Goal: Task Accomplishment & Management: Manage account settings

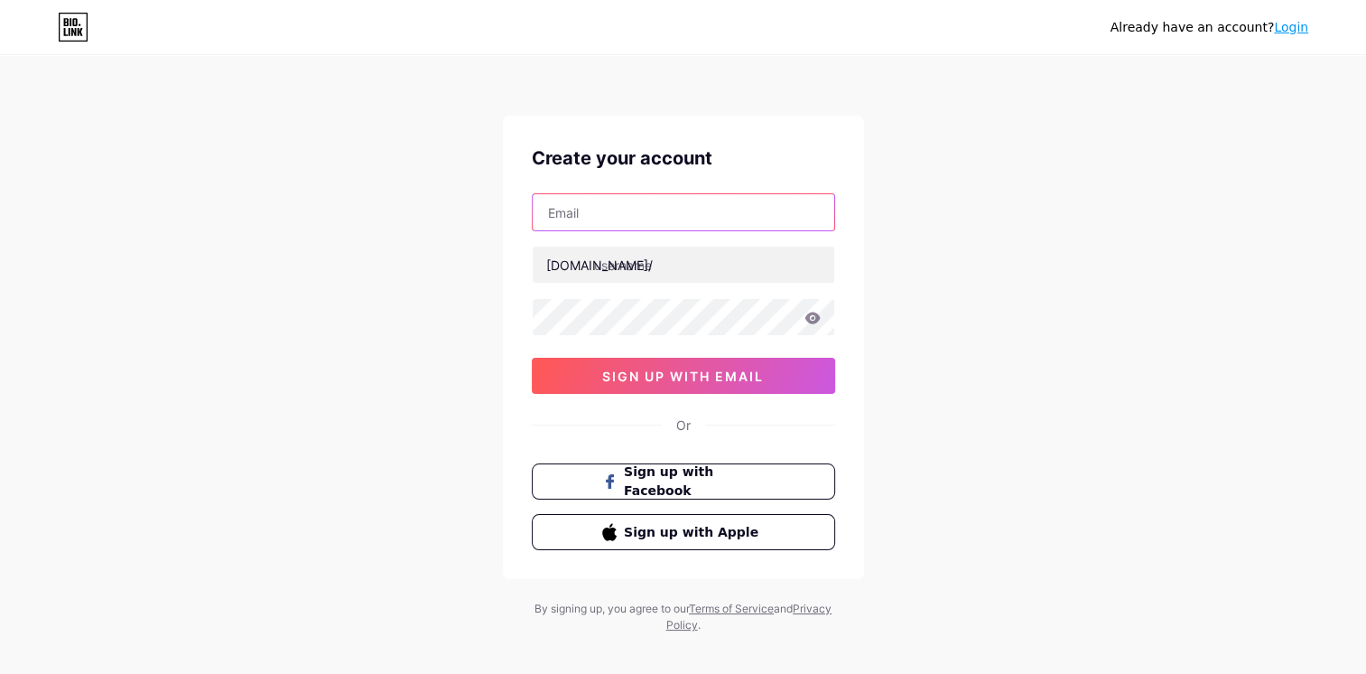
click at [583, 224] on input "text" at bounding box center [684, 212] width 302 height 36
type input "[EMAIL_ADDRESS][DOMAIN_NAME]"
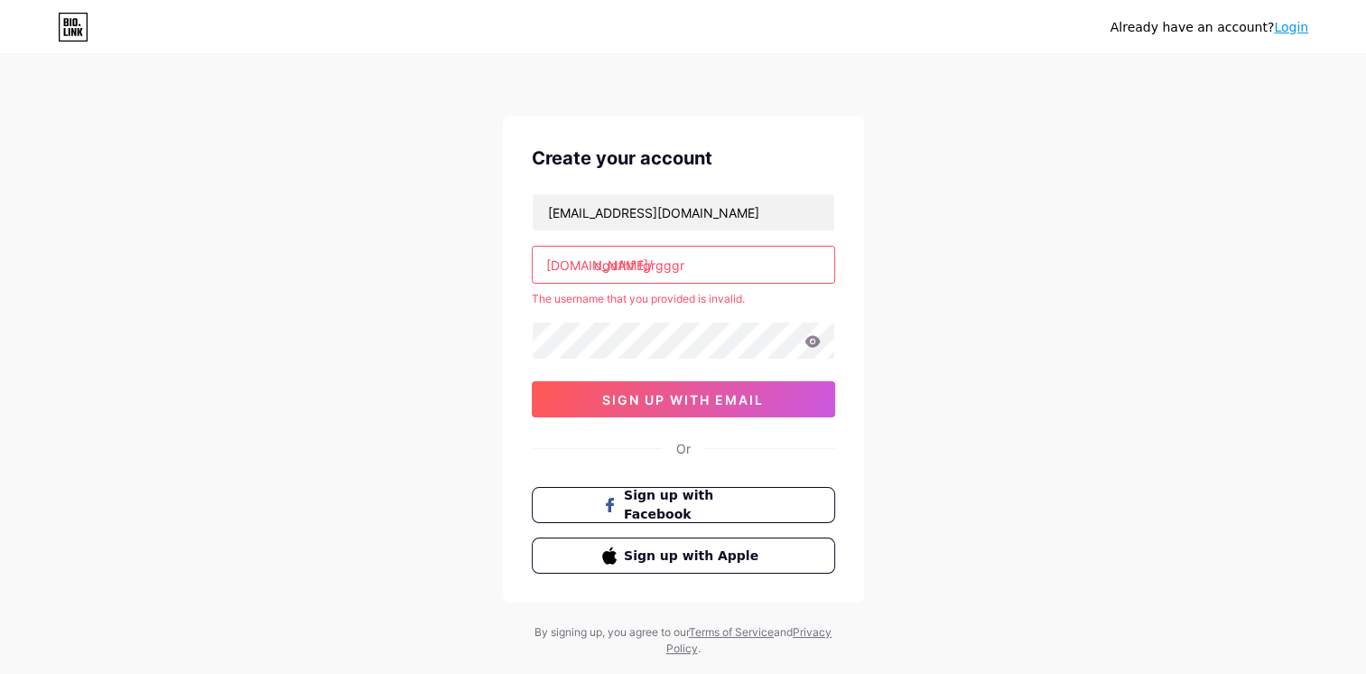
click at [605, 269] on input "dgdfhf fgrgggr" at bounding box center [684, 265] width 302 height 36
click at [595, 265] on input "dgdfhf fgrgggr" at bounding box center [684, 265] width 302 height 36
drag, startPoint x: 592, startPoint y: 264, endPoint x: 724, endPoint y: 266, distance: 131.9
click at [724, 266] on input "dgdfhf fgrgggr" at bounding box center [684, 265] width 302 height 36
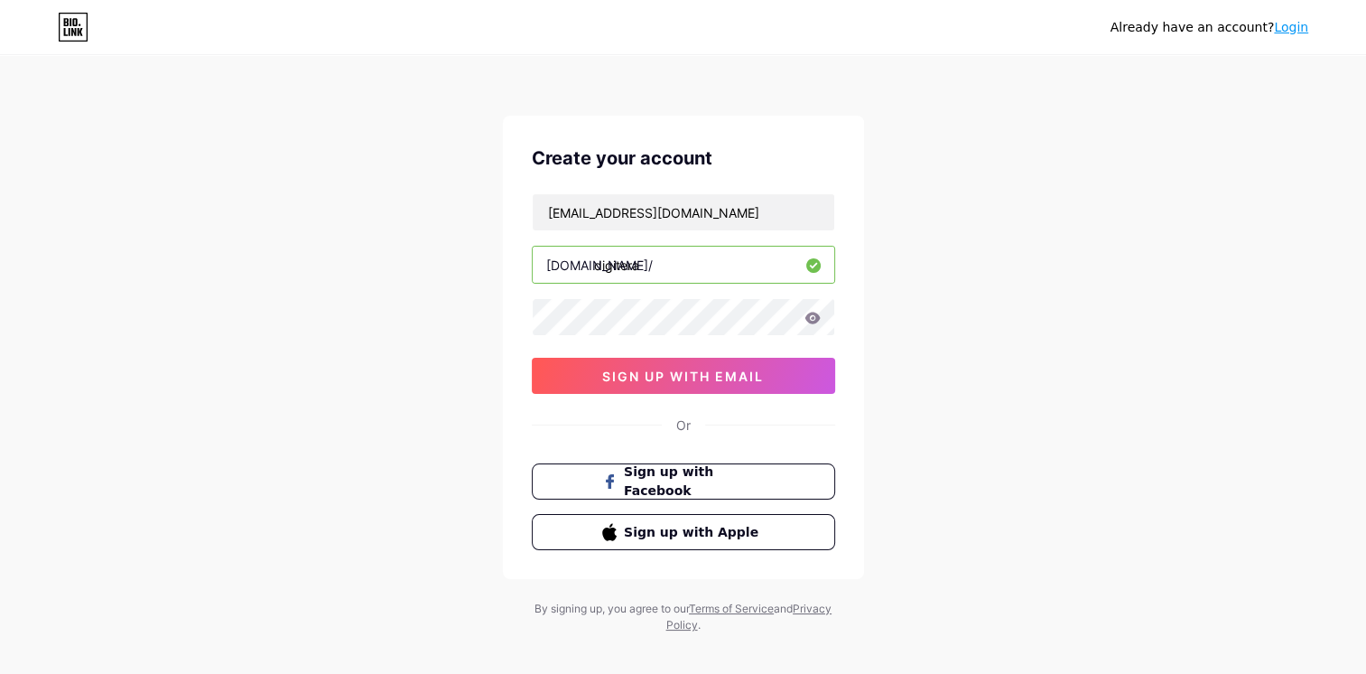
type input "digitera"
click at [946, 282] on div "Already have an account? Login Create your account [EMAIL_ADDRESS][DOMAIN_NAME]…" at bounding box center [683, 345] width 1366 height 691
click at [648, 203] on input "[EMAIL_ADDRESS][DOMAIN_NAME]" at bounding box center [684, 212] width 302 height 36
click at [689, 208] on input "[EMAIL_ADDRESS][DOMAIN_NAME]" at bounding box center [684, 212] width 302 height 36
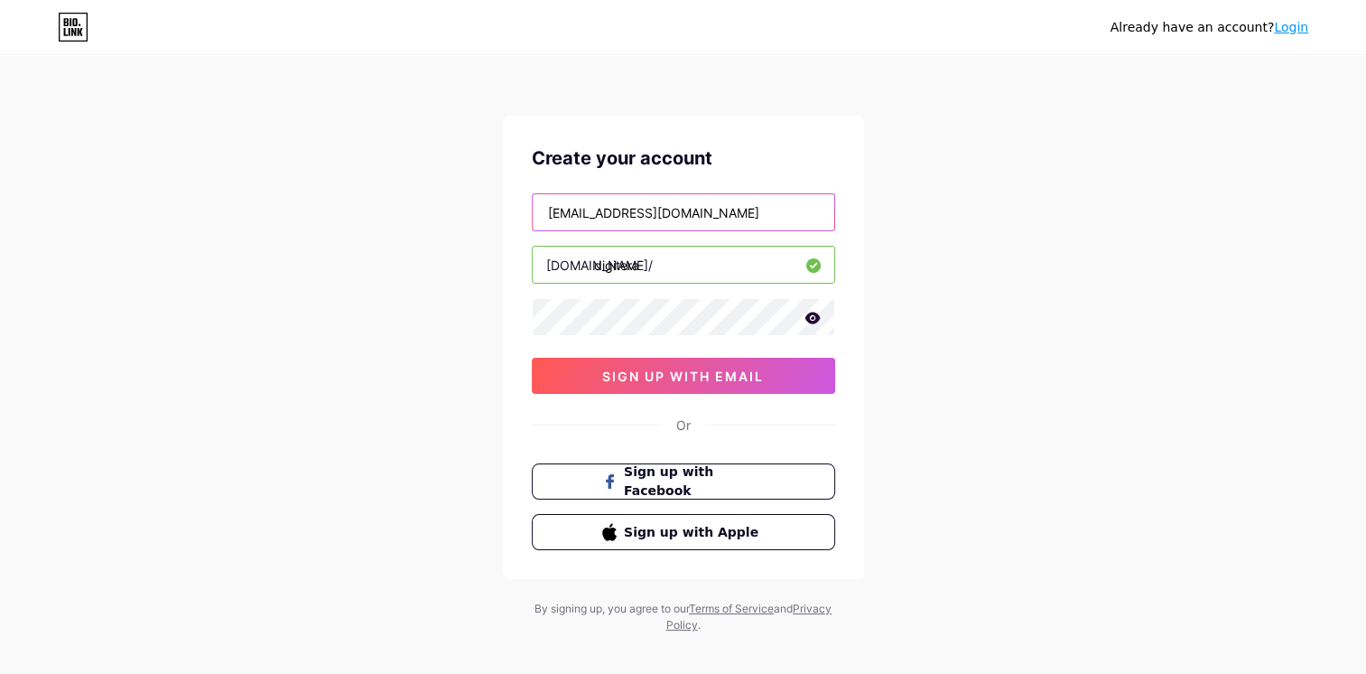
click at [689, 208] on input "[EMAIL_ADDRESS][DOMAIN_NAME]" at bounding box center [684, 212] width 302 height 36
click at [647, 215] on input "text" at bounding box center [684, 212] width 302 height 36
drag, startPoint x: 637, startPoint y: 216, endPoint x: 499, endPoint y: 215, distance: 138.2
click at [499, 215] on div "Already have an account? Login Create your account [EMAIL_ADDRESS][DOMAIN_NAME]…" at bounding box center [683, 345] width 1366 height 691
type input "[EMAIL_ADDRESS][DOMAIN_NAME]"
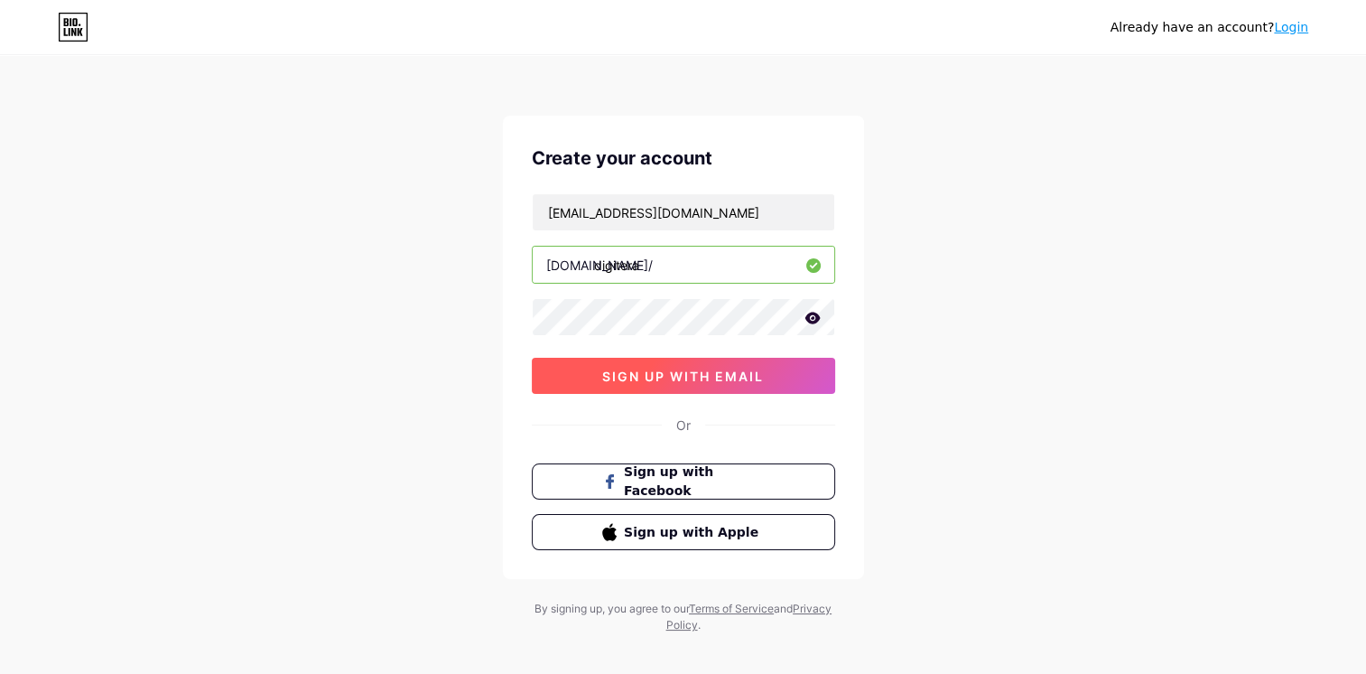
click at [657, 370] on span "sign up with email" at bounding box center [683, 375] width 162 height 15
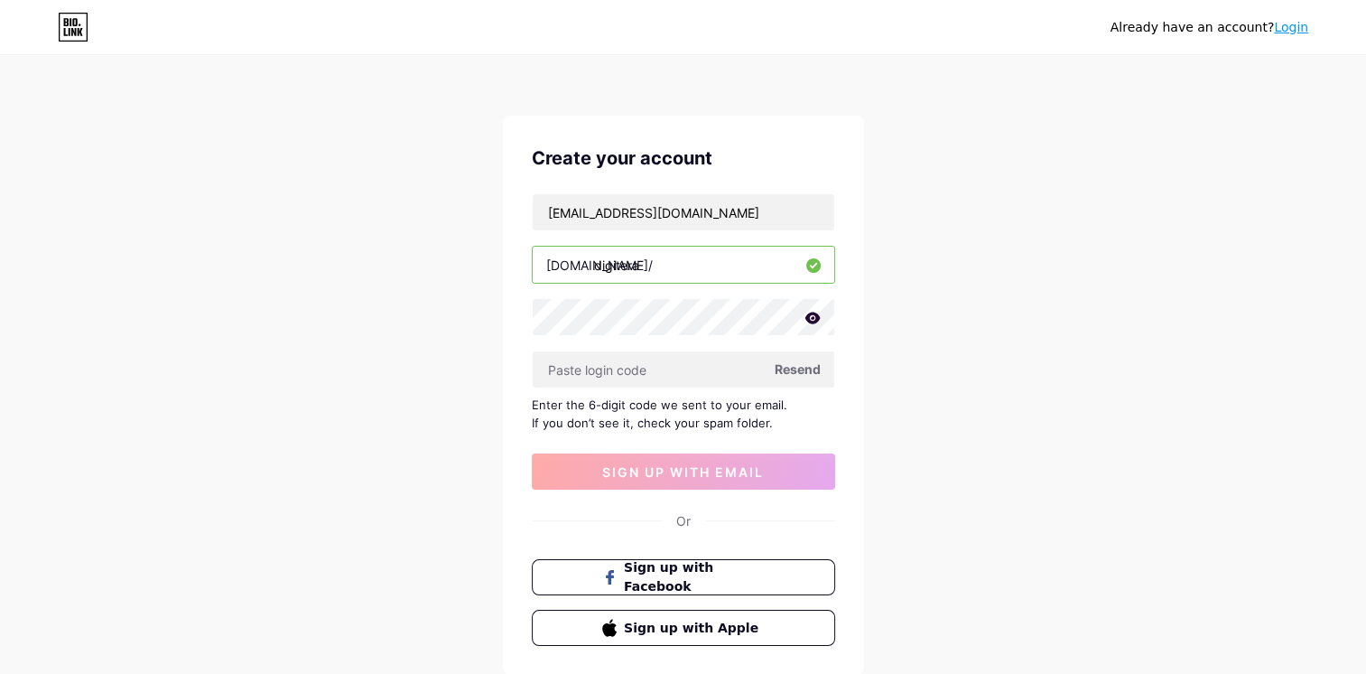
click at [788, 374] on span "Resend" at bounding box center [798, 368] width 46 height 19
click at [564, 366] on input "text" at bounding box center [684, 369] width 302 height 36
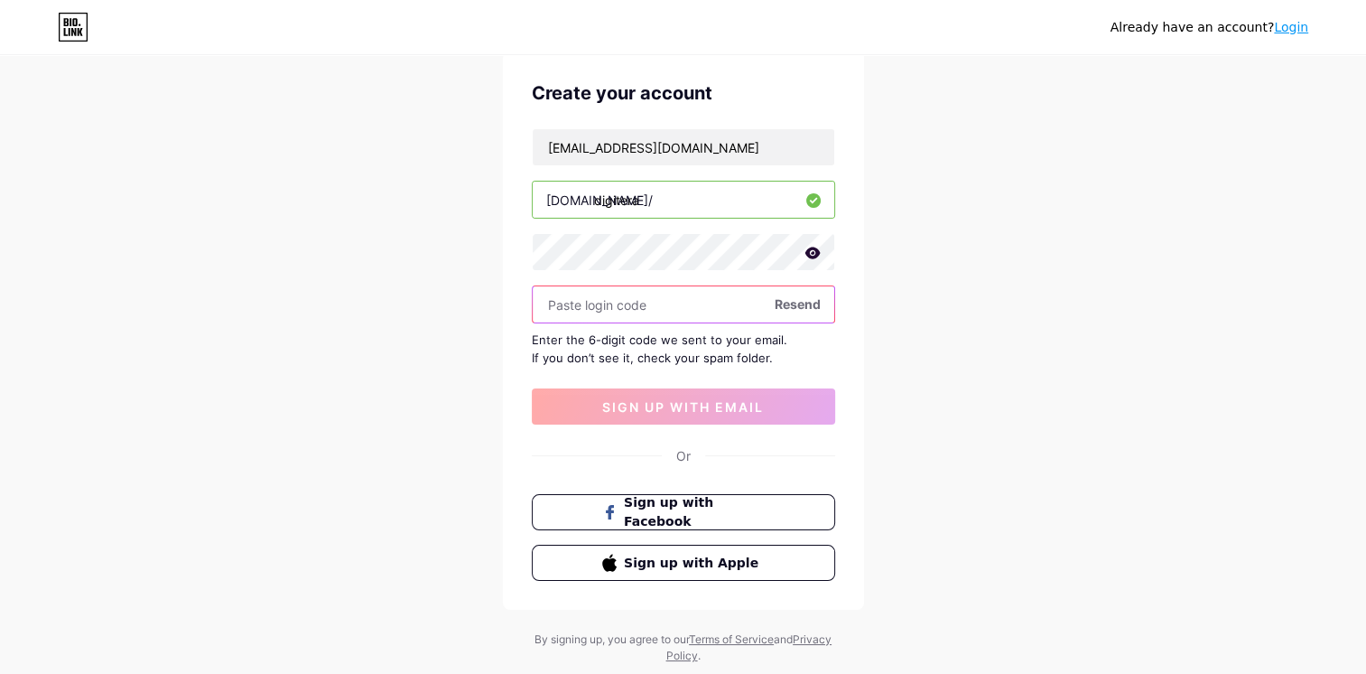
scroll to position [21, 0]
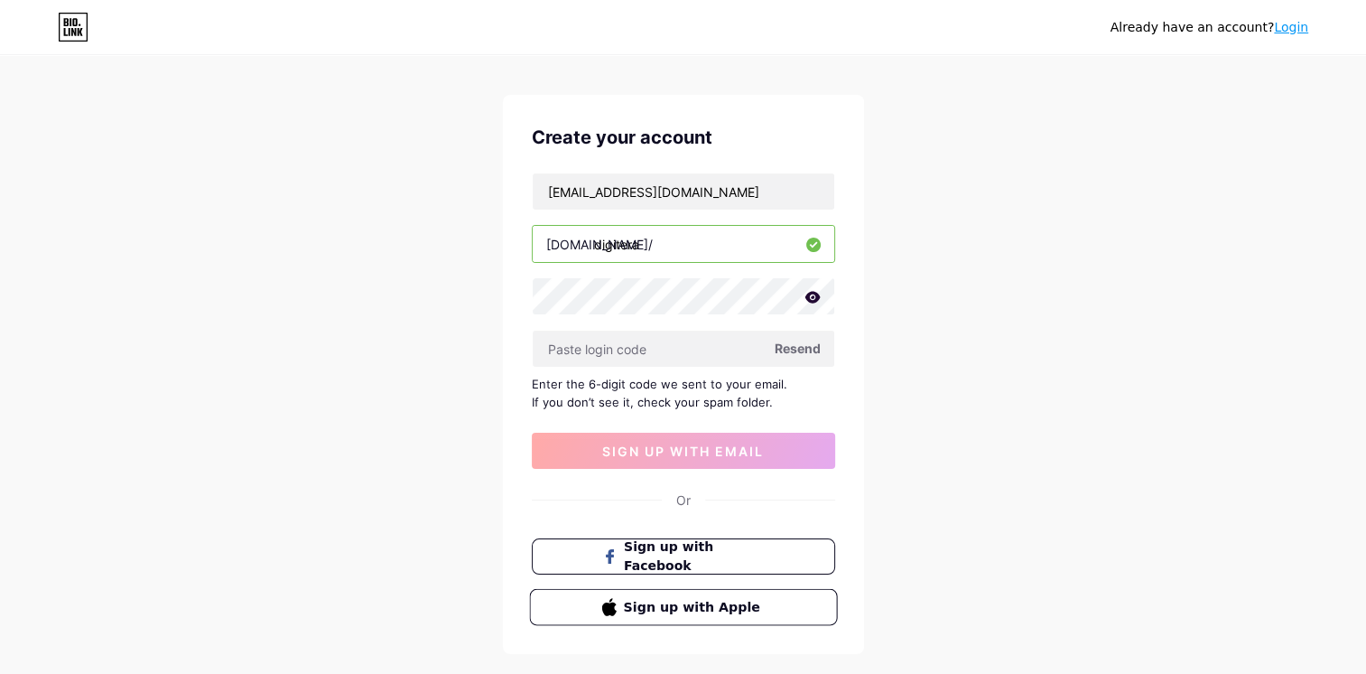
click at [665, 610] on span "Sign up with Apple" at bounding box center [694, 606] width 142 height 19
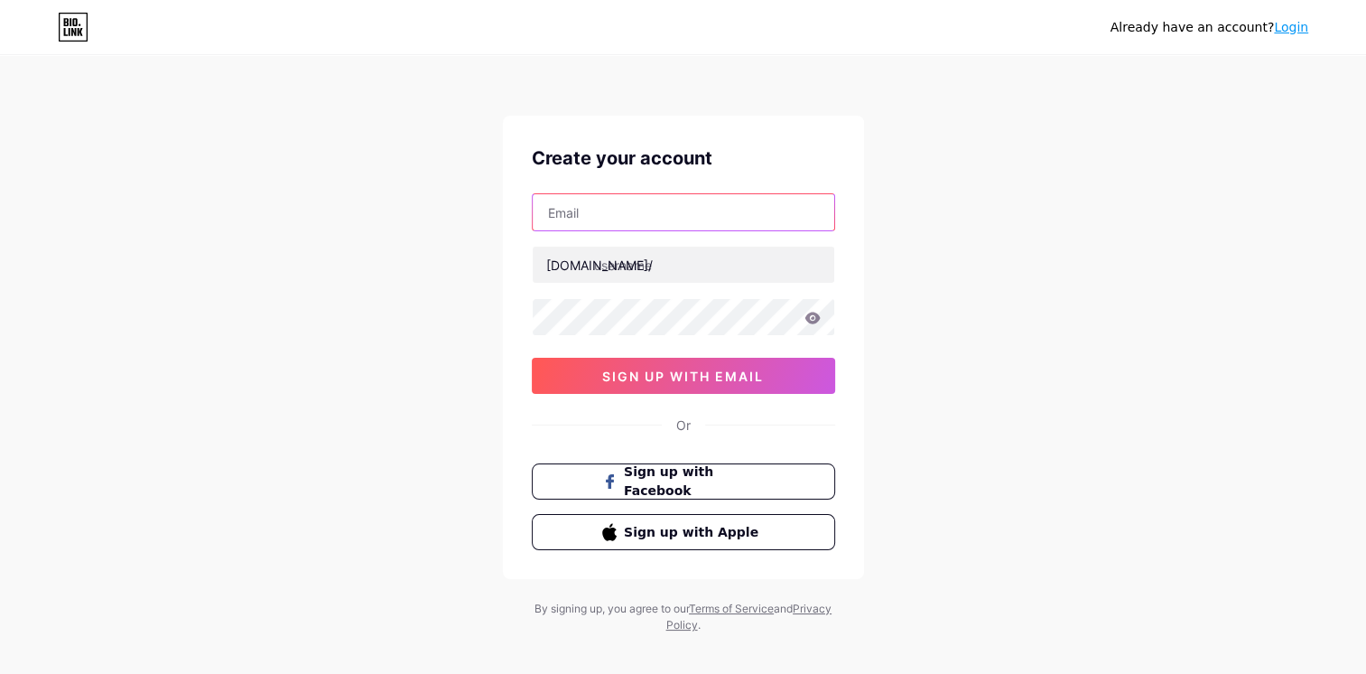
click at [571, 202] on input "text" at bounding box center [684, 212] width 302 height 36
type input "[EMAIL_ADDRESS][DOMAIN_NAME]"
type input "dgdfhf fgrgggr"
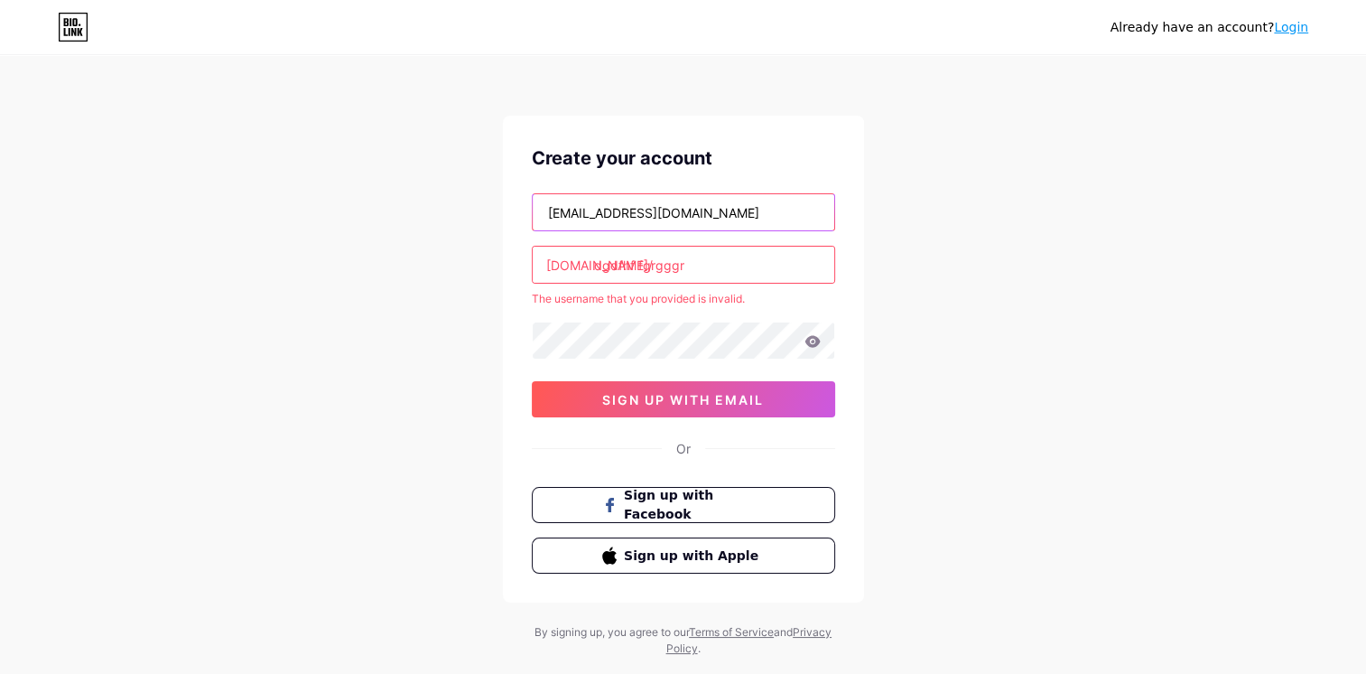
drag, startPoint x: 616, startPoint y: 212, endPoint x: 492, endPoint y: 208, distance: 123.8
click at [492, 208] on div "Already have an account? Login Create your account [EMAIL_ADDRESS][DOMAIN_NAME]…" at bounding box center [683, 357] width 1366 height 714
type input "[EMAIL_ADDRESS][DOMAIN_NAME]"
drag, startPoint x: 593, startPoint y: 266, endPoint x: 751, endPoint y: 266, distance: 158.0
click at [751, 266] on input "dgdfhf fgrgggr" at bounding box center [684, 265] width 302 height 36
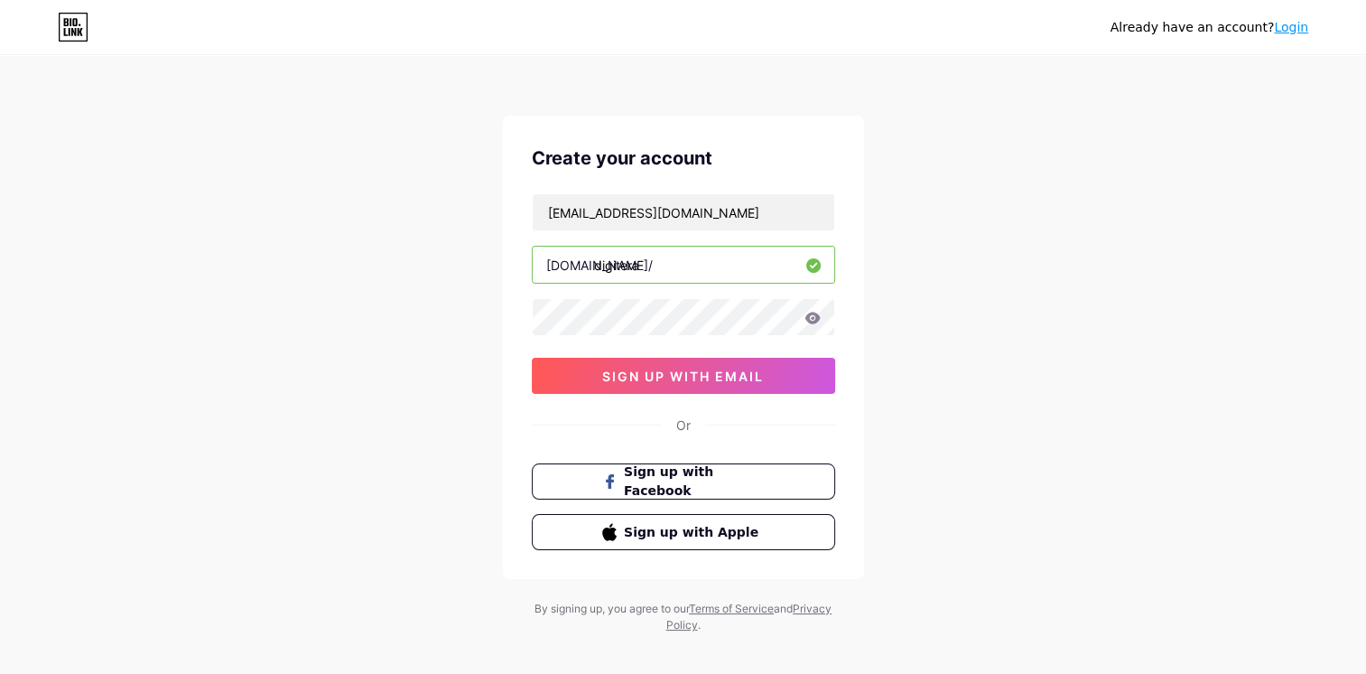
type input "digitera"
click at [988, 316] on div "Already have an account? Login Create your account ayborbit@gmail.com bio.link/…" at bounding box center [683, 345] width 1366 height 691
click at [671, 372] on span "sign up with email" at bounding box center [683, 375] width 162 height 15
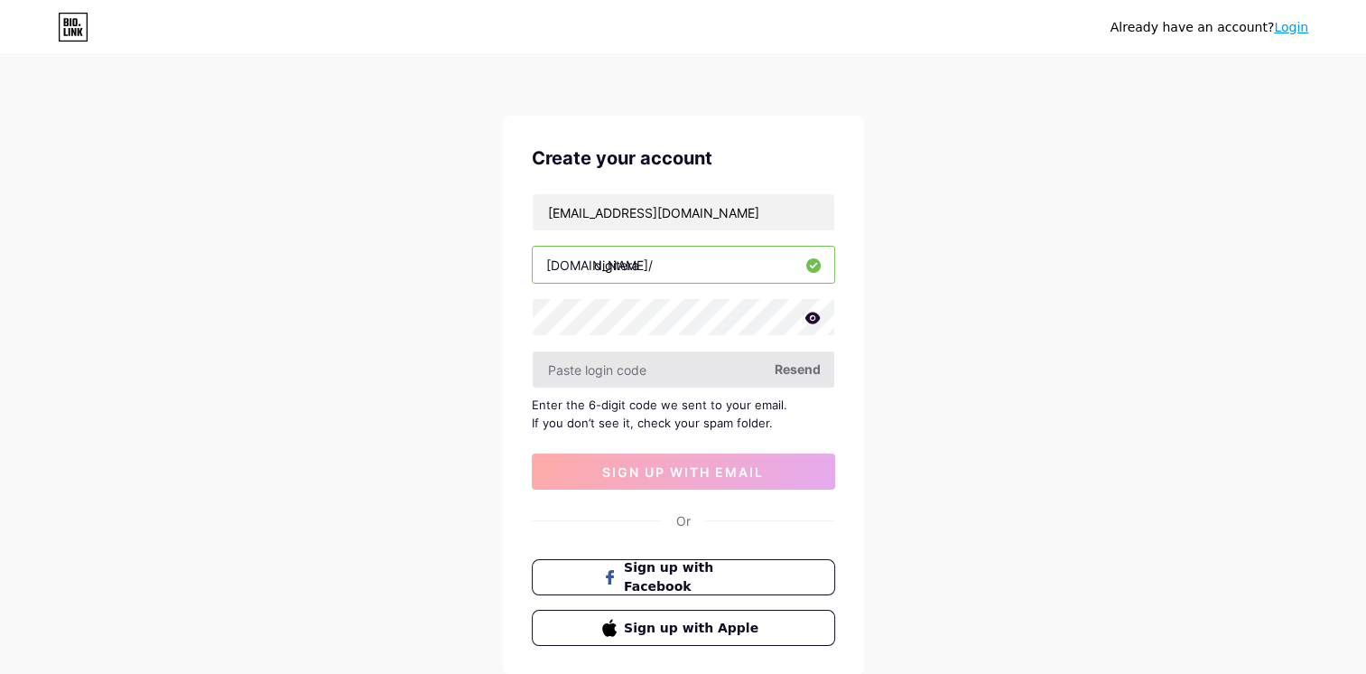
click at [663, 351] on input "text" at bounding box center [684, 369] width 302 height 36
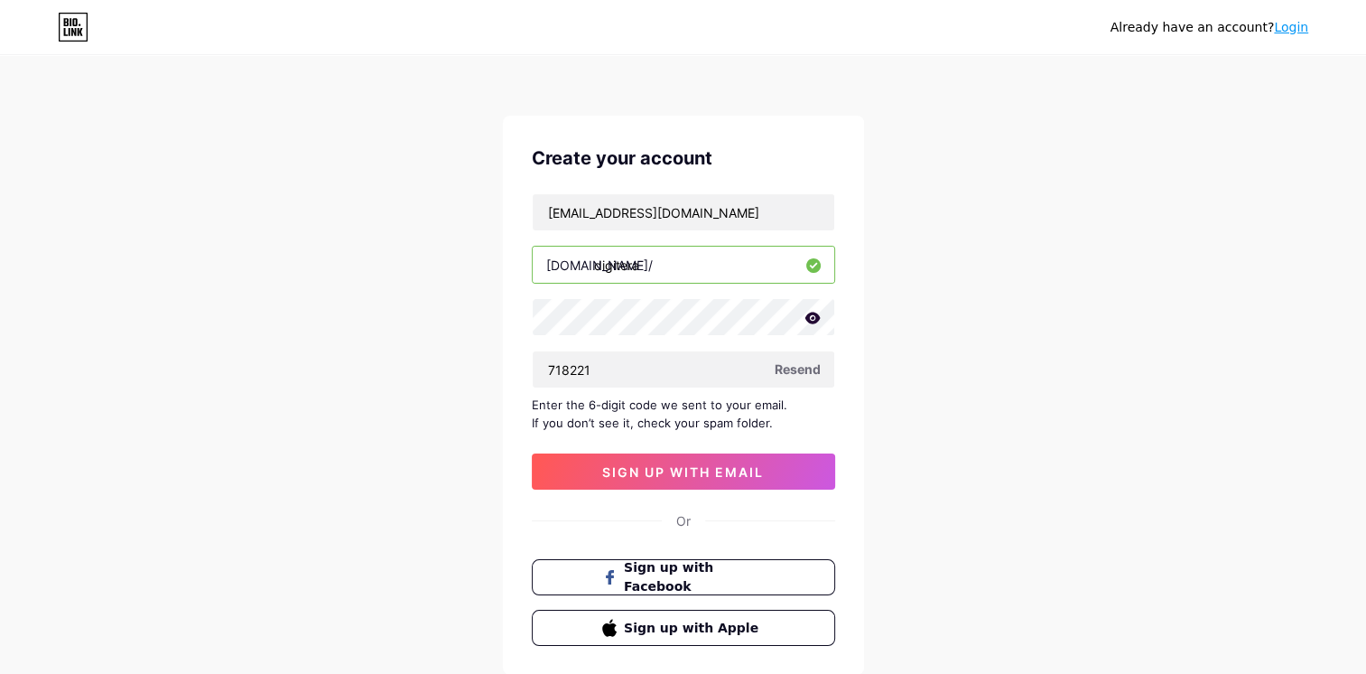
type input "718221"
click at [690, 489] on div "Create your account ayborbit@gmail.com bio.link/ digitera 718221 Resend Enter t…" at bounding box center [683, 395] width 361 height 559
click at [682, 475] on span "sign up with email" at bounding box center [683, 471] width 162 height 15
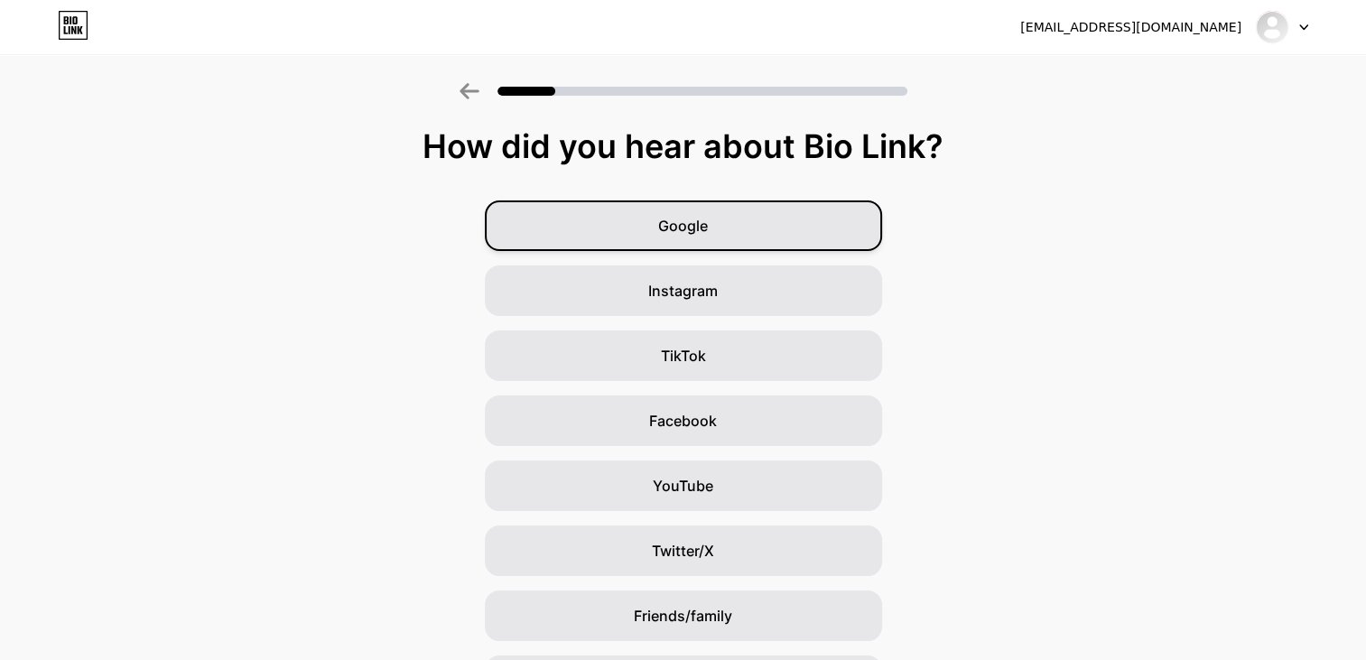
click at [701, 219] on span "Google" at bounding box center [683, 226] width 50 height 22
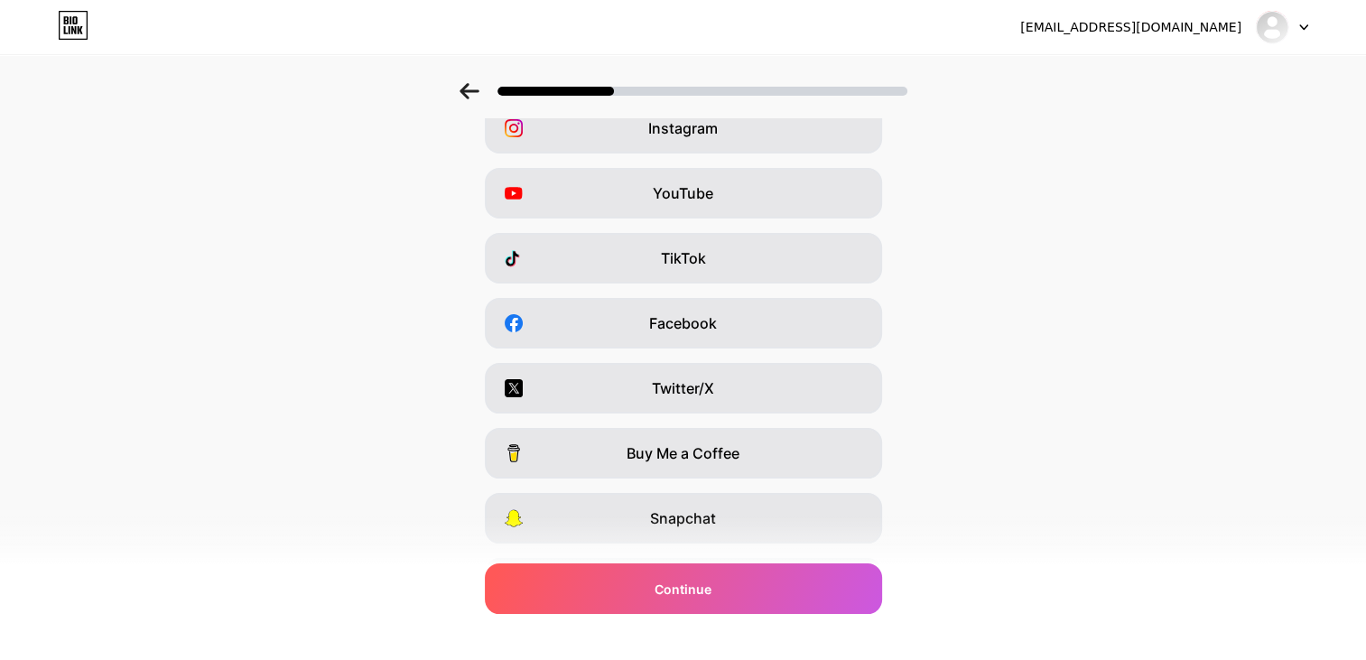
scroll to position [209, 0]
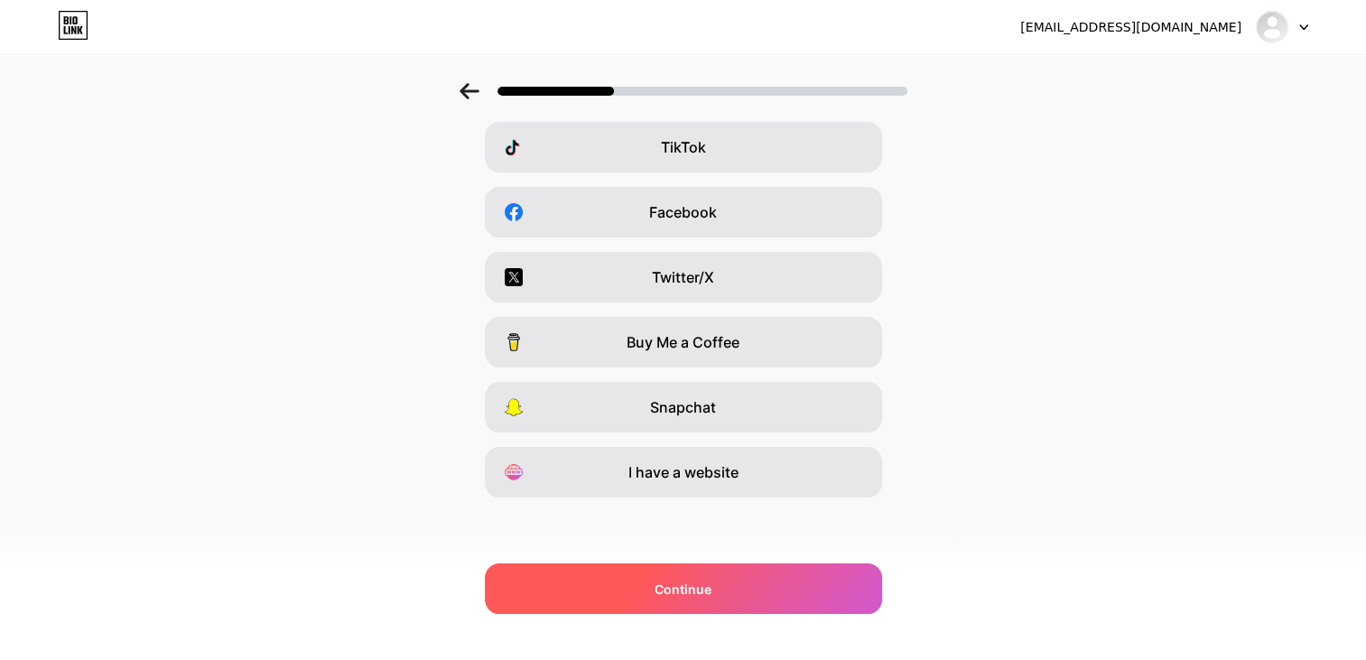
click at [712, 582] on span "Continue" at bounding box center [683, 589] width 57 height 19
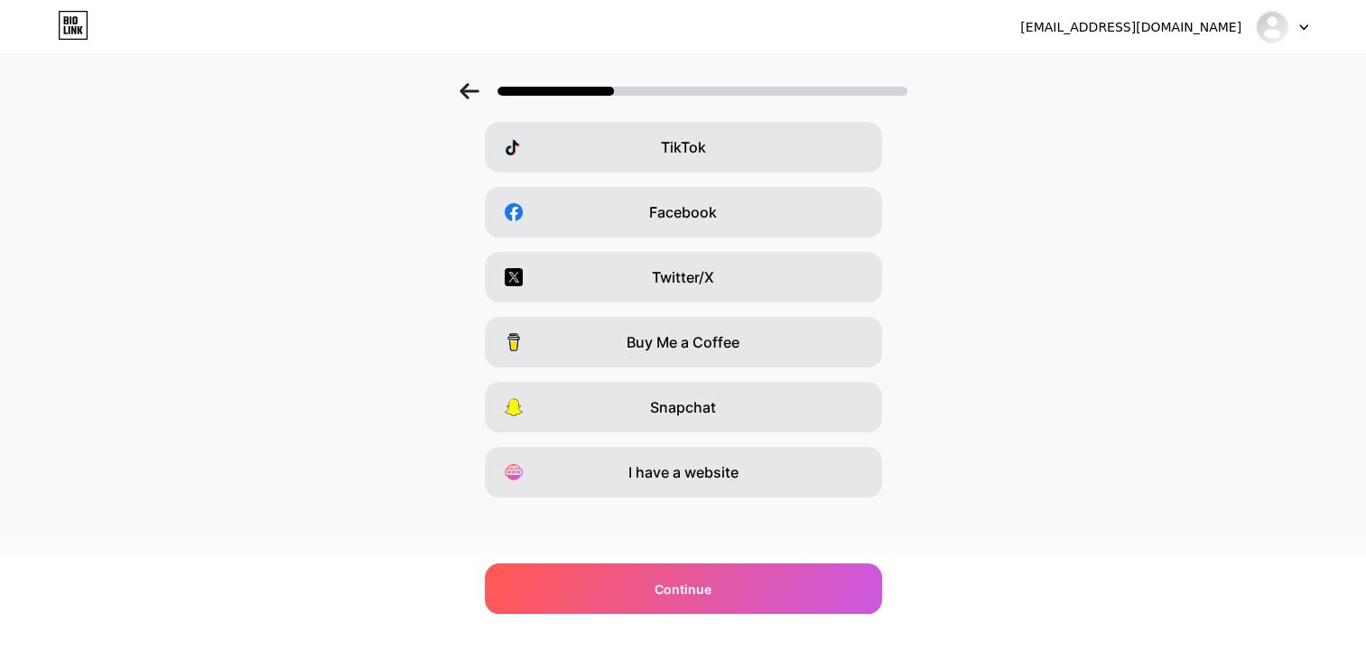
scroll to position [0, 0]
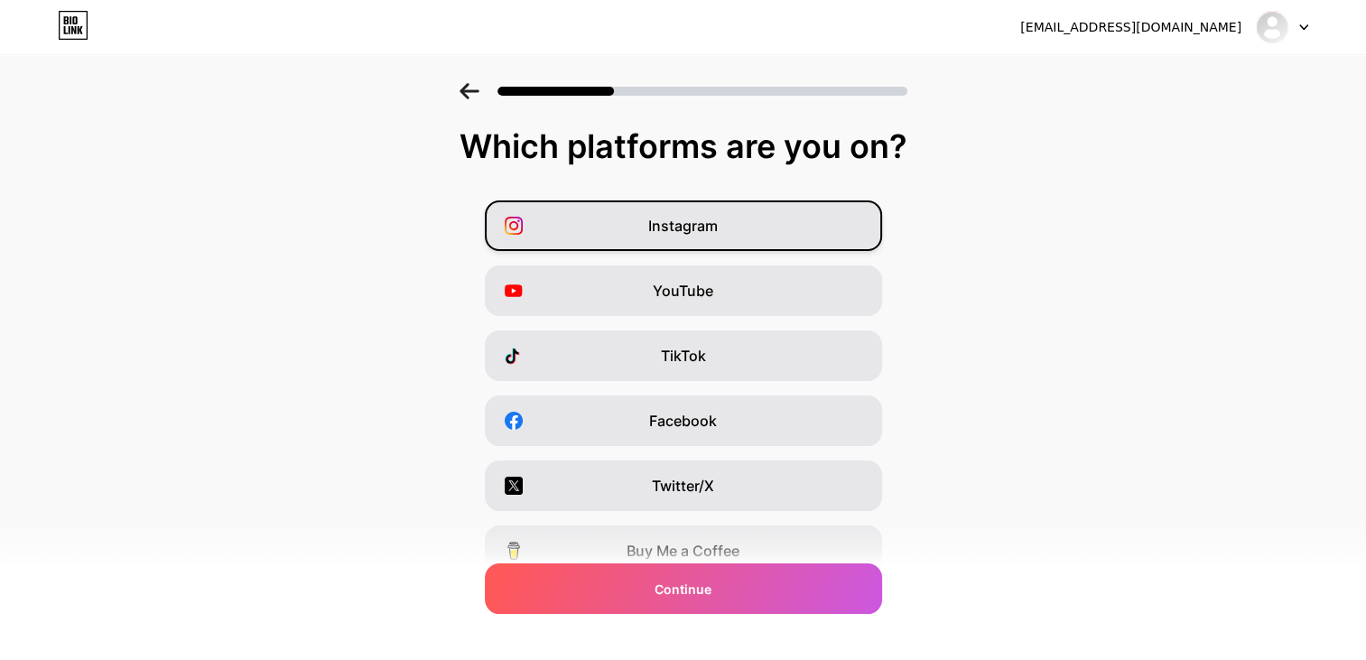
click at [713, 229] on span "Instagram" at bounding box center [683, 226] width 70 height 22
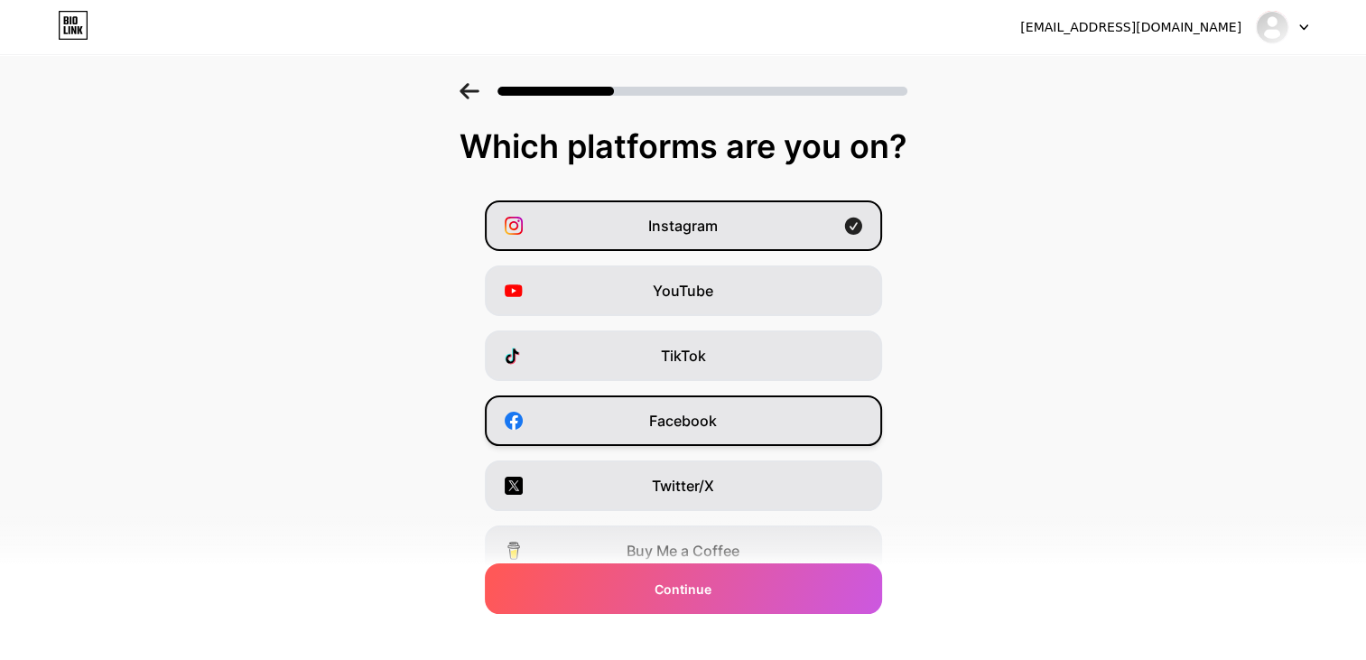
click at [668, 415] on span "Facebook" at bounding box center [683, 421] width 68 height 22
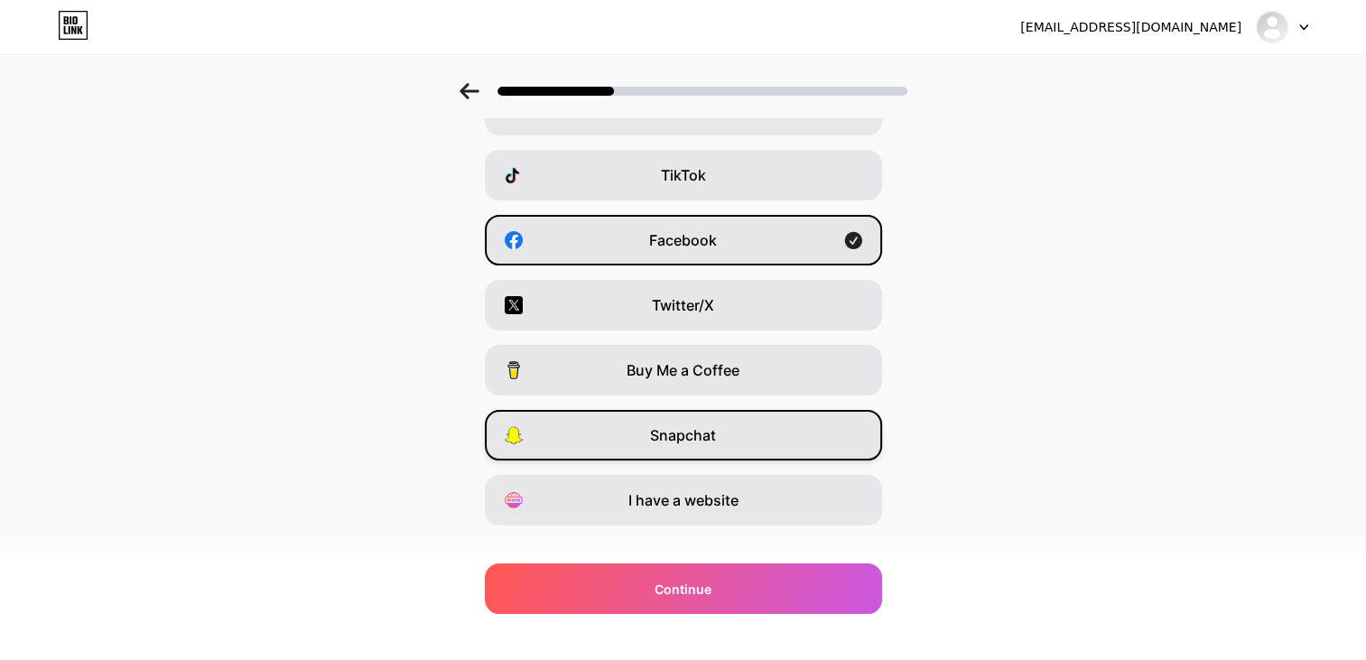
scroll to position [209, 0]
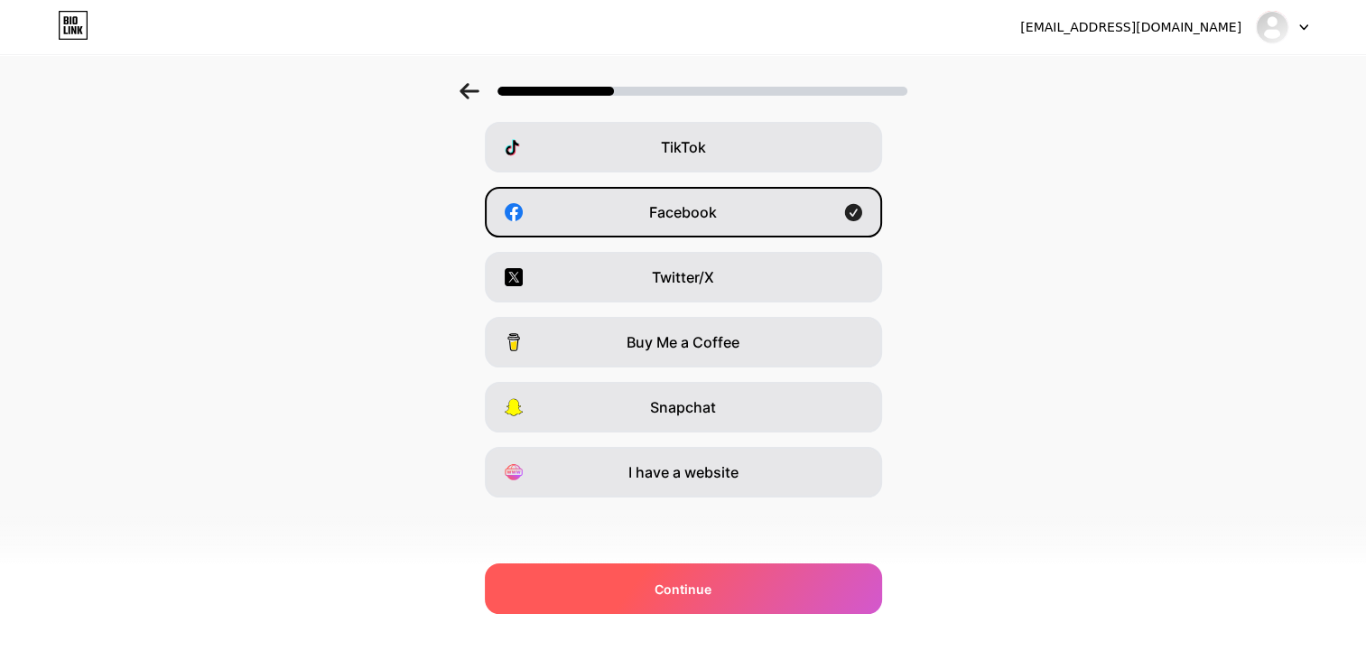
click at [691, 573] on div "Continue" at bounding box center [683, 589] width 397 height 51
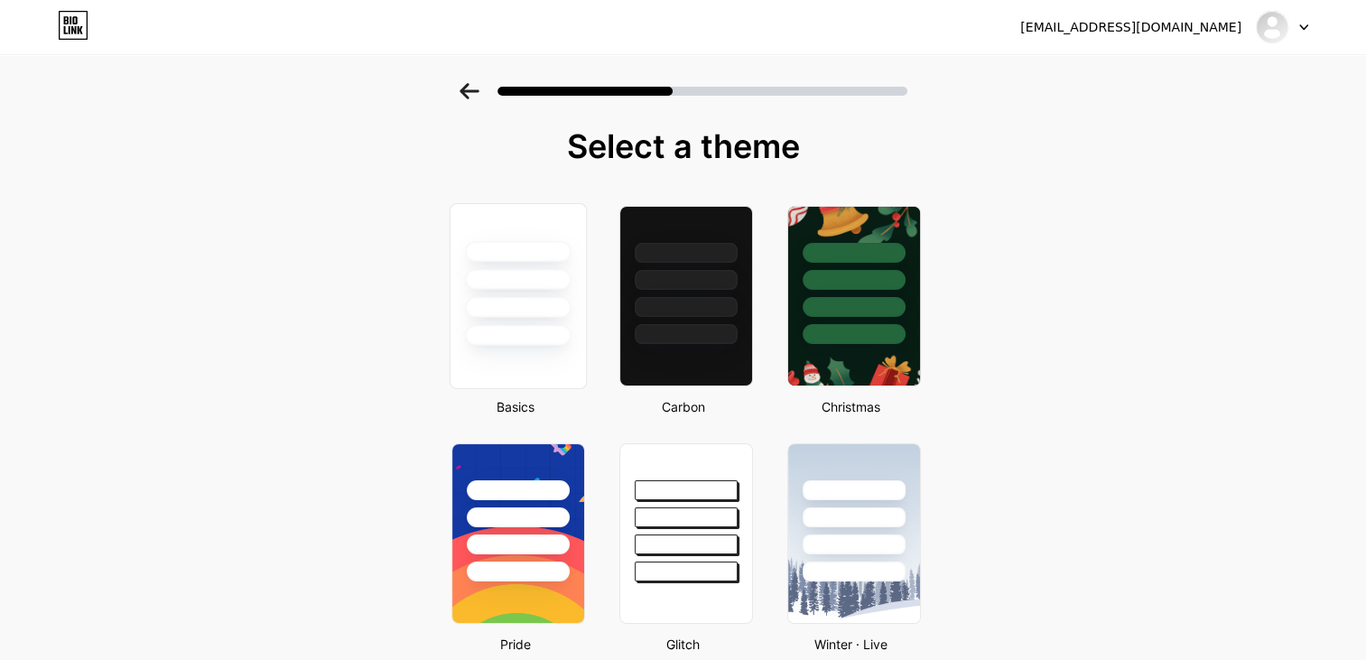
scroll to position [90, 0]
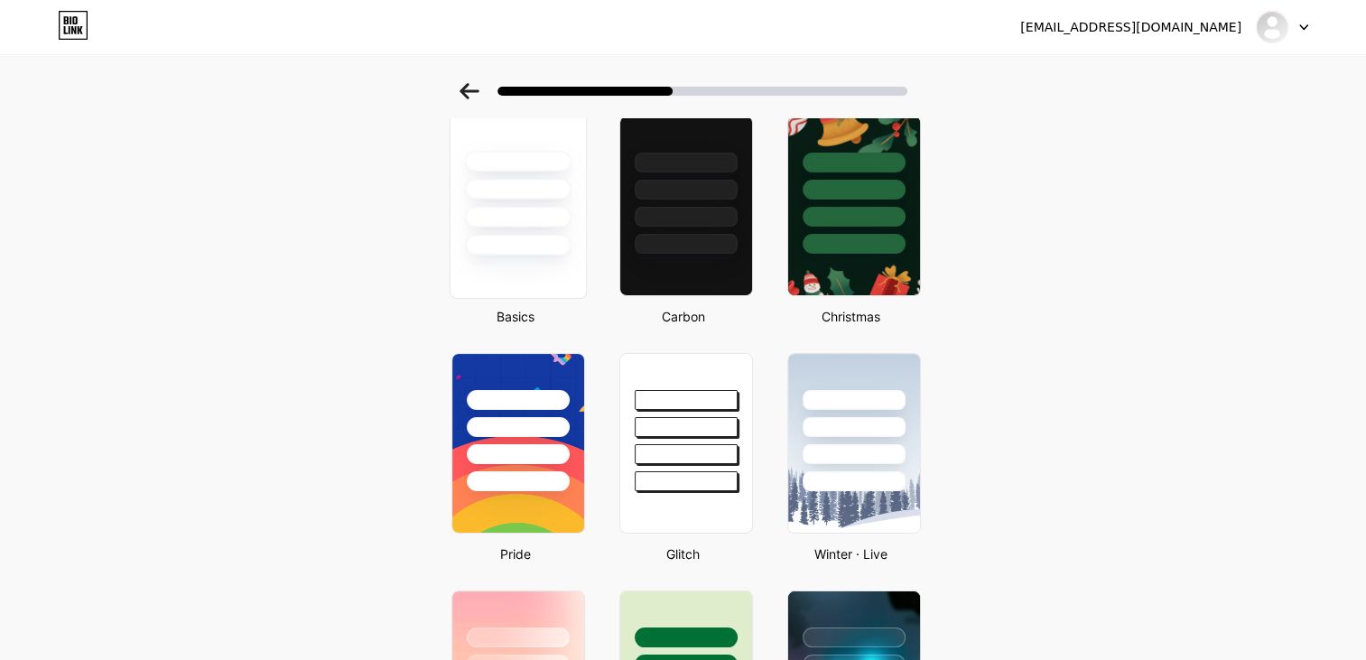
click at [499, 224] on div at bounding box center [518, 217] width 106 height 21
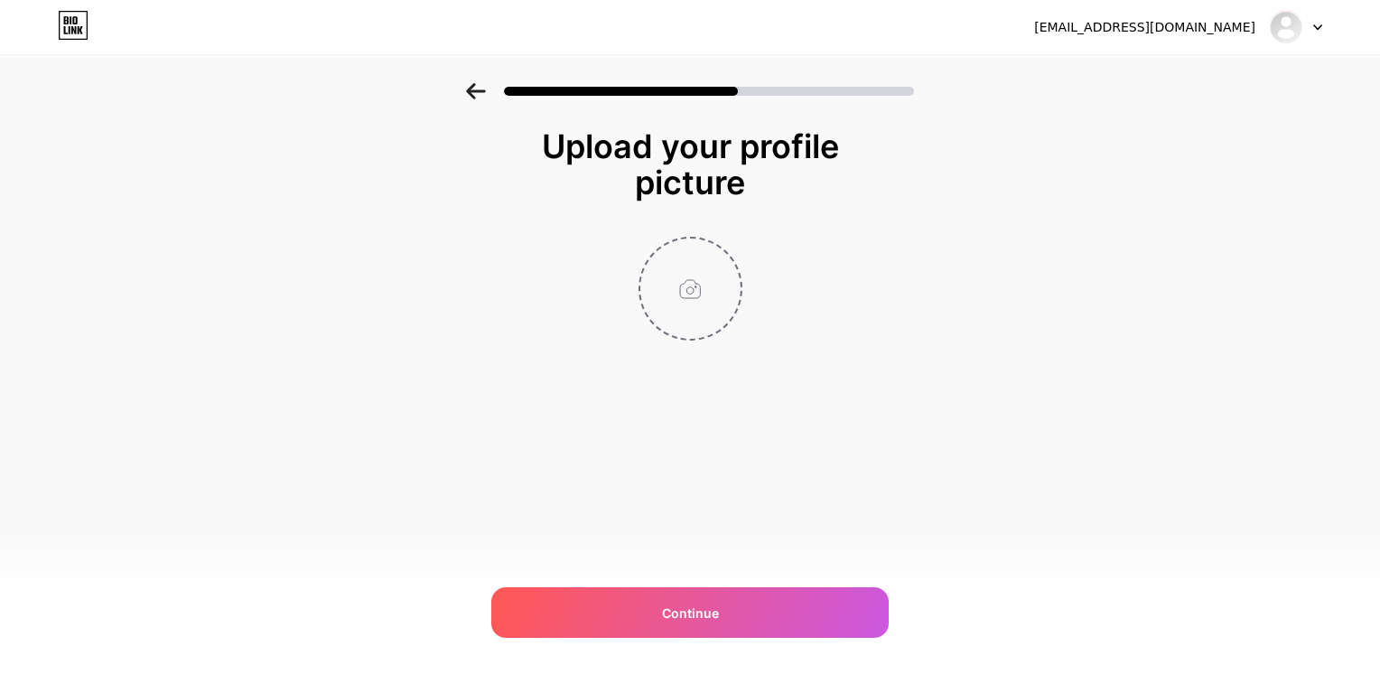
click at [699, 276] on input "file" at bounding box center [690, 288] width 100 height 100
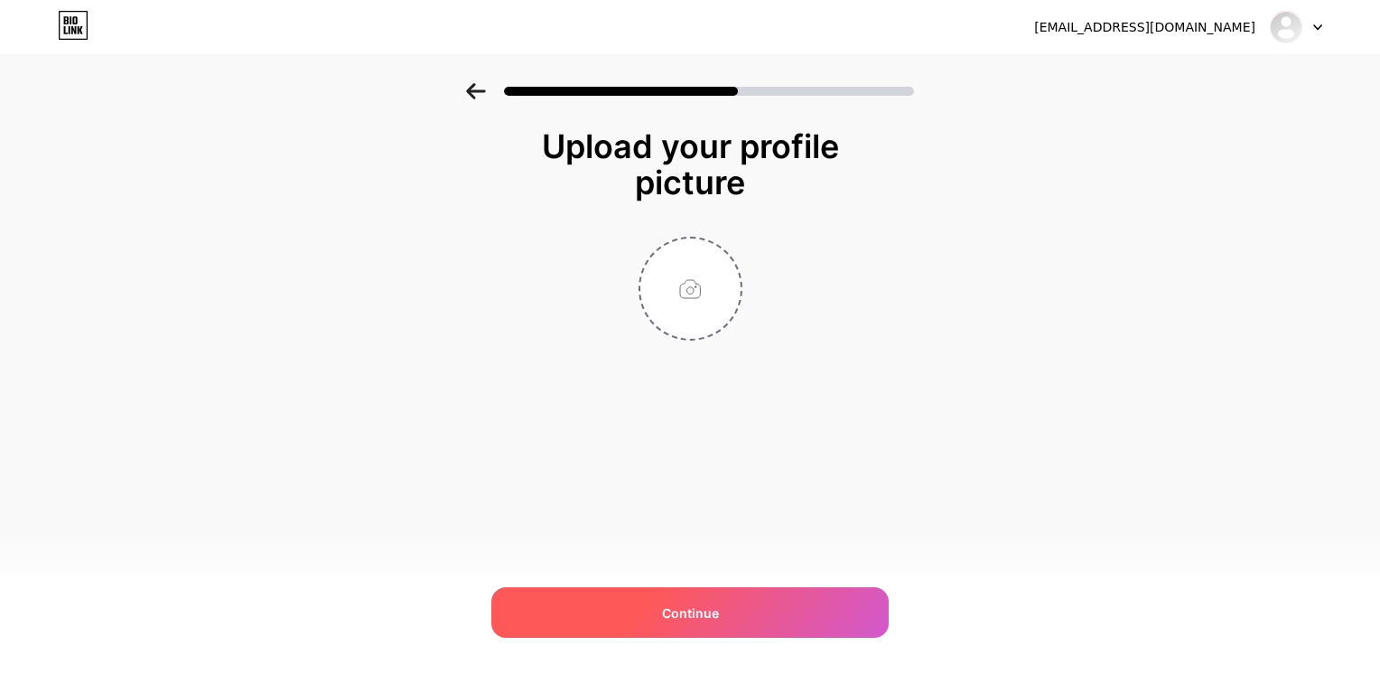
click at [693, 606] on span "Continue" at bounding box center [690, 612] width 57 height 19
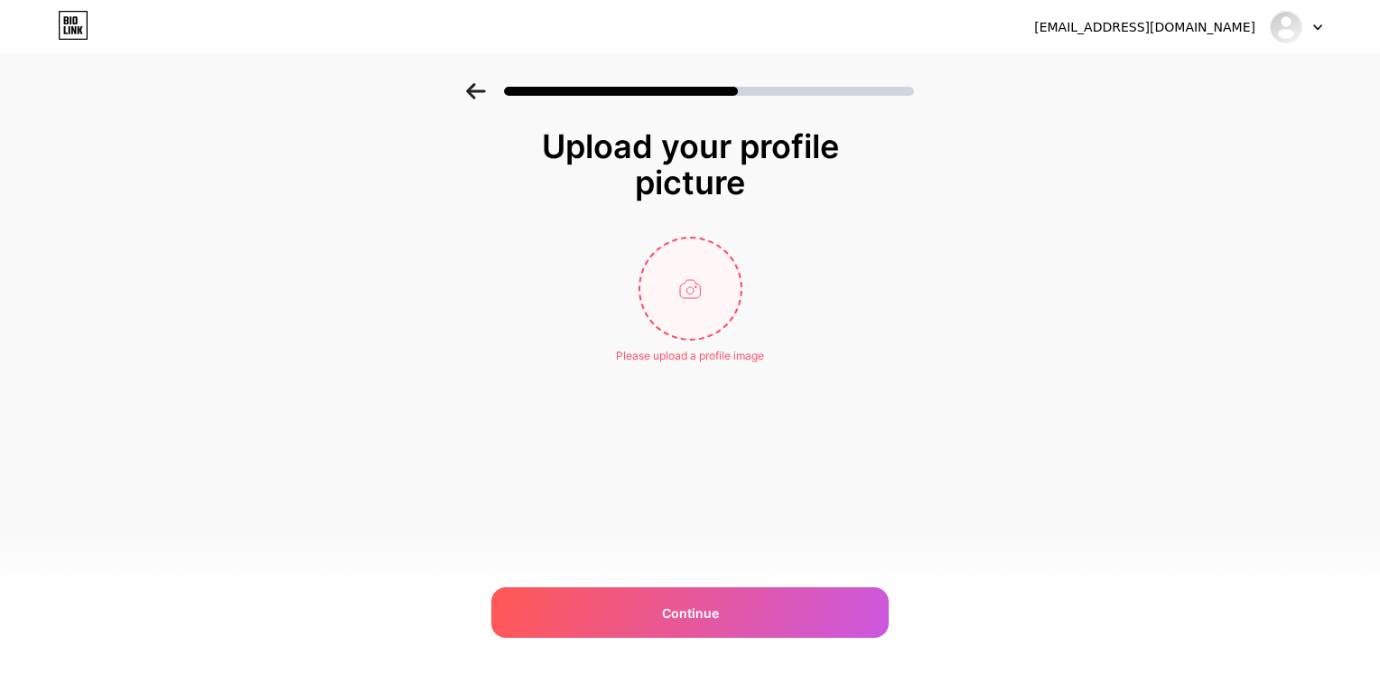
click at [675, 284] on input "file" at bounding box center [690, 288] width 100 height 100
click at [707, 298] on input "file" at bounding box center [690, 288] width 100 height 100
type input "C:\fakepath\WhatsApp Image 2025-09-19 à 02.57.37_7fa419be.jpg"
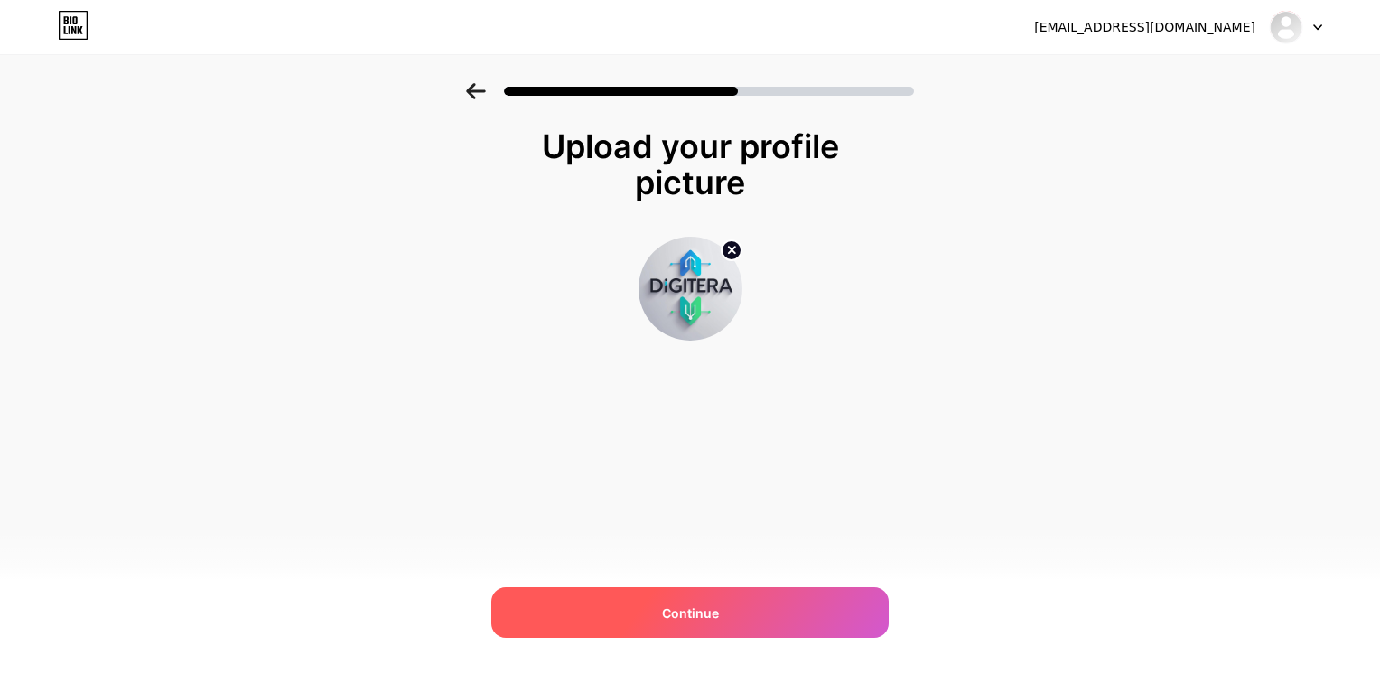
click at [630, 619] on div "Continue" at bounding box center [689, 612] width 397 height 51
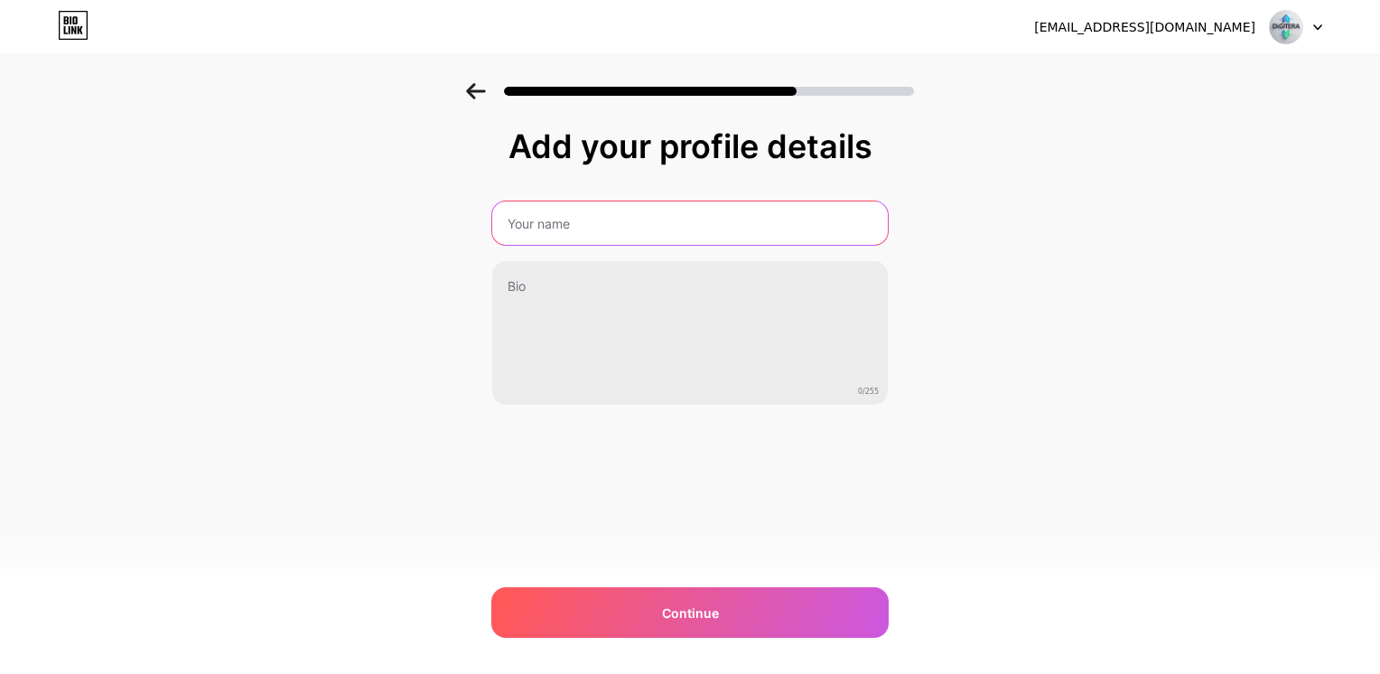
click at [536, 222] on input "text" at bounding box center [690, 222] width 396 height 43
type input "DigitEra"
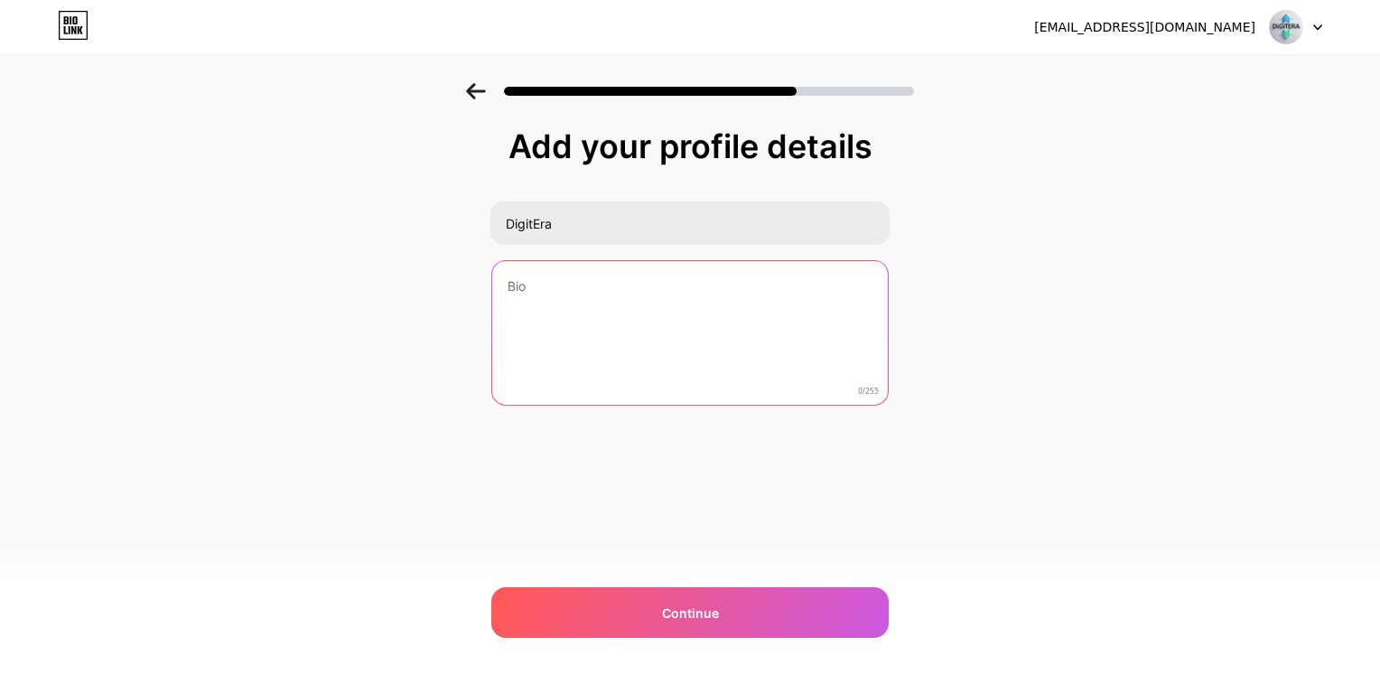
click at [632, 315] on textarea at bounding box center [690, 333] width 396 height 145
paste textarea "مرحبا بيك، DigitEra تاتوفر ليكوم اشتراكات ChatGPT Plus عالية الجودة، بدون انقطا…"
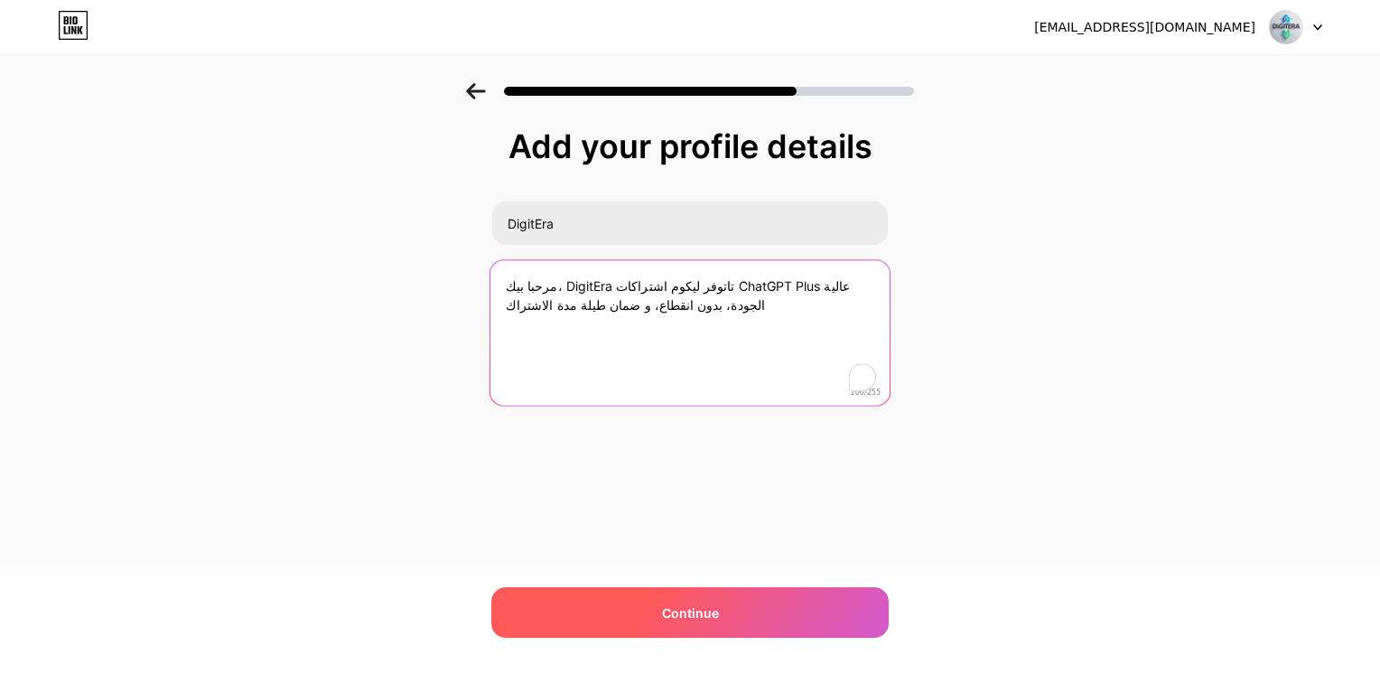
type textarea "مرحبا بيك، DigitEra تاتوفر ليكوم اشتراكات ChatGPT Plus عالية الجودة، بدون انقطا…"
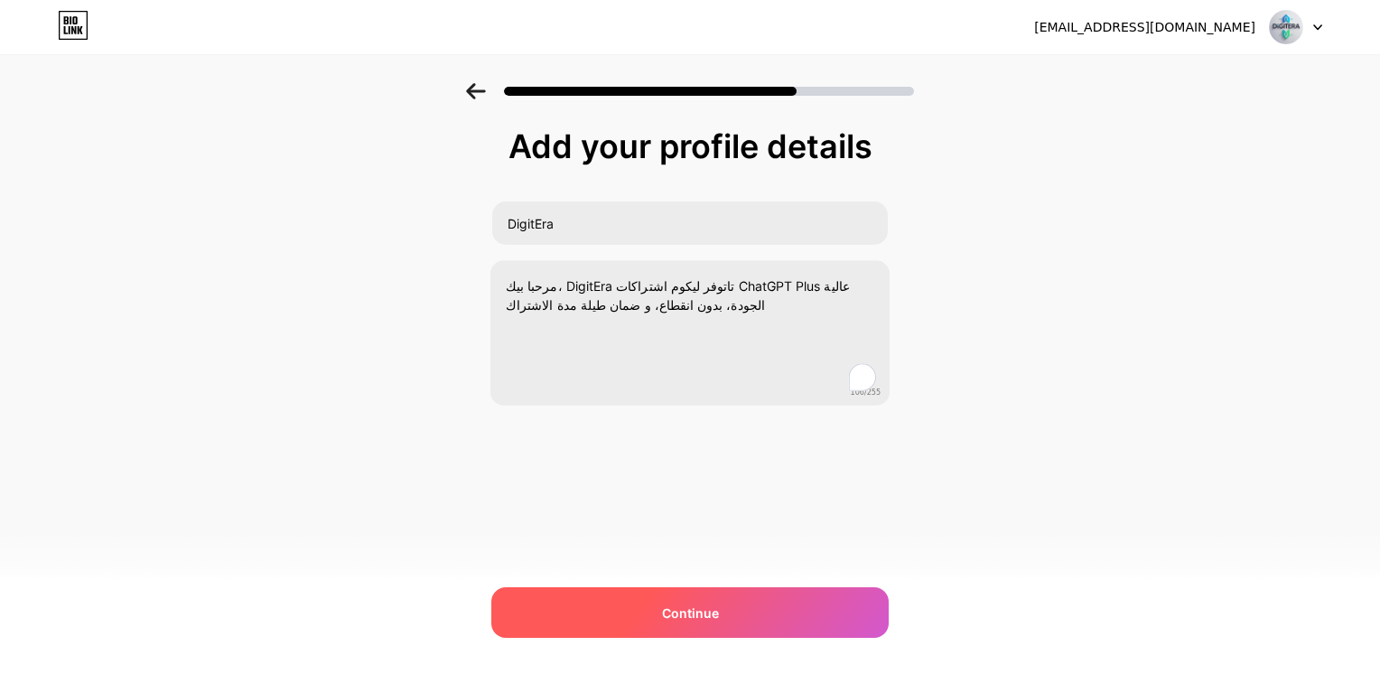
click at [655, 624] on div "Continue" at bounding box center [689, 612] width 397 height 51
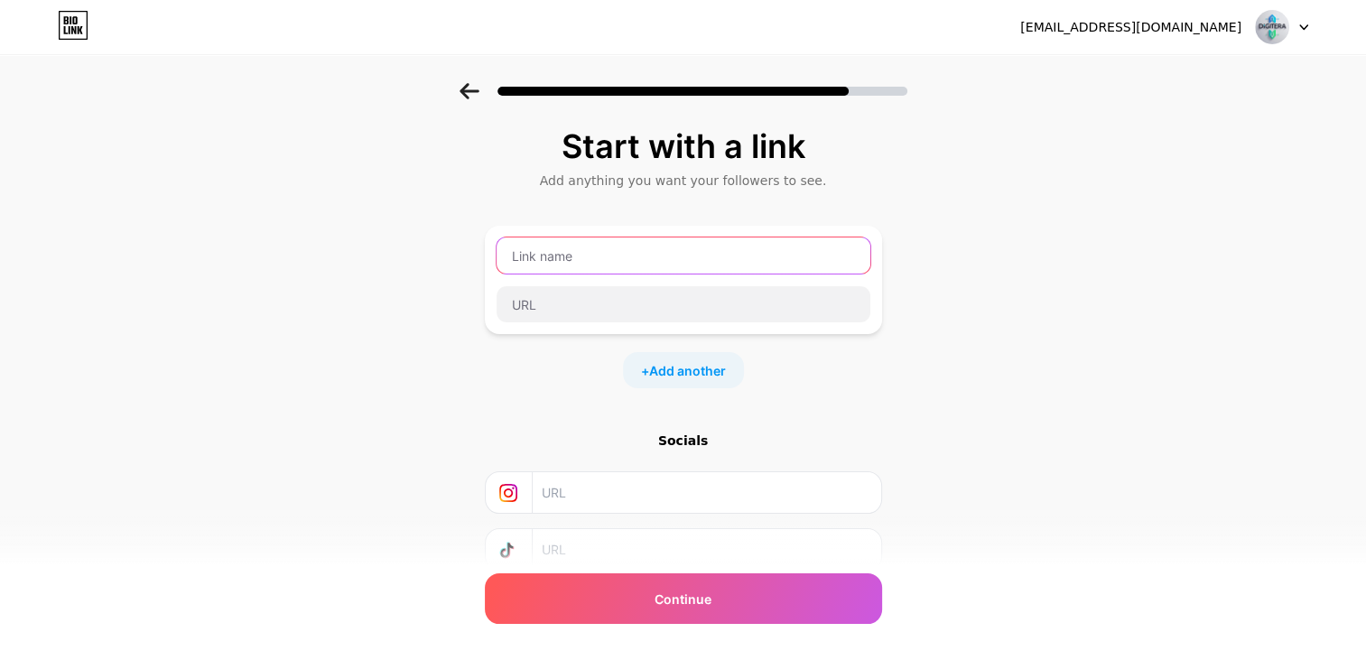
click at [554, 258] on input "text" at bounding box center [684, 256] width 374 height 36
paste input "اشتراك شهر واحد"
type input "اشتراك شهر واحد"
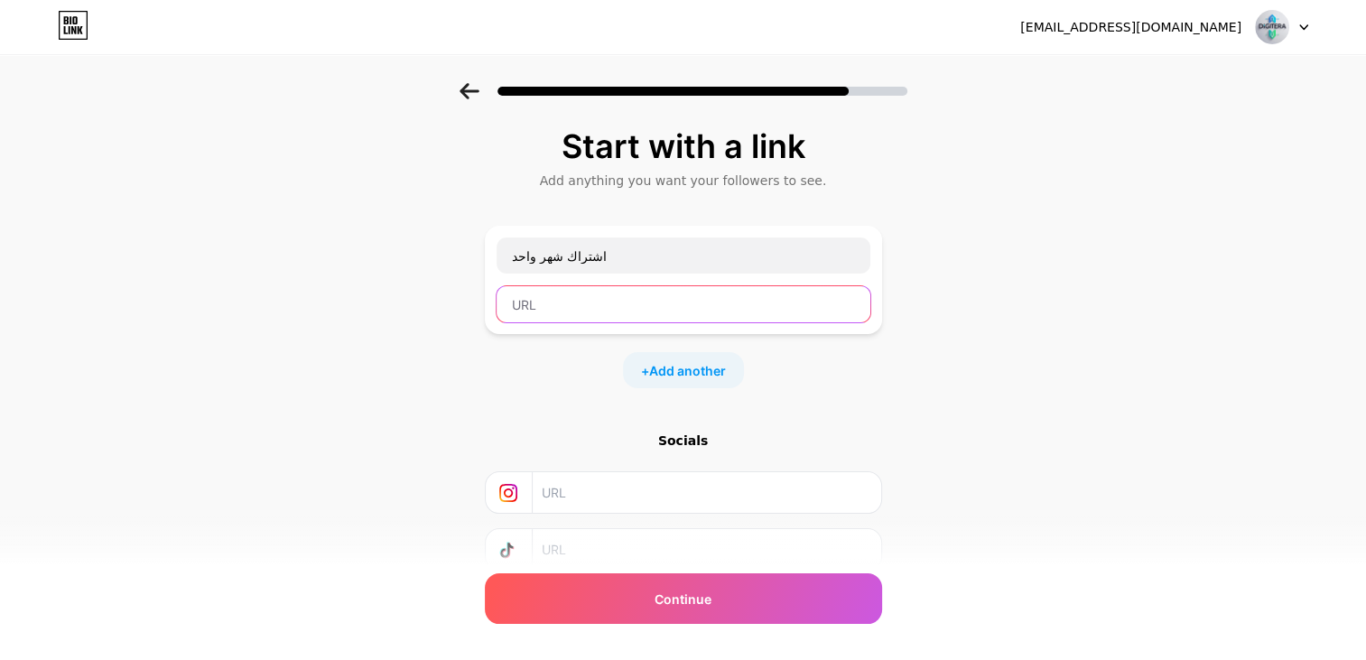
click at [556, 298] on input "text" at bounding box center [684, 304] width 374 height 36
paste input "https://wa.me/447927458869?text=%D8%A7%D9%84%D8%B3%D9%84%D8%A7%D9%85%20%D8%B9%D…"
type input "https://wa.me/447927458869?text=%D8%A7%D9%84%D8%B3%D9%84%D8%A7%D9%85%20%D8%B9%D…"
click at [690, 370] on span "Add another" at bounding box center [687, 370] width 77 height 19
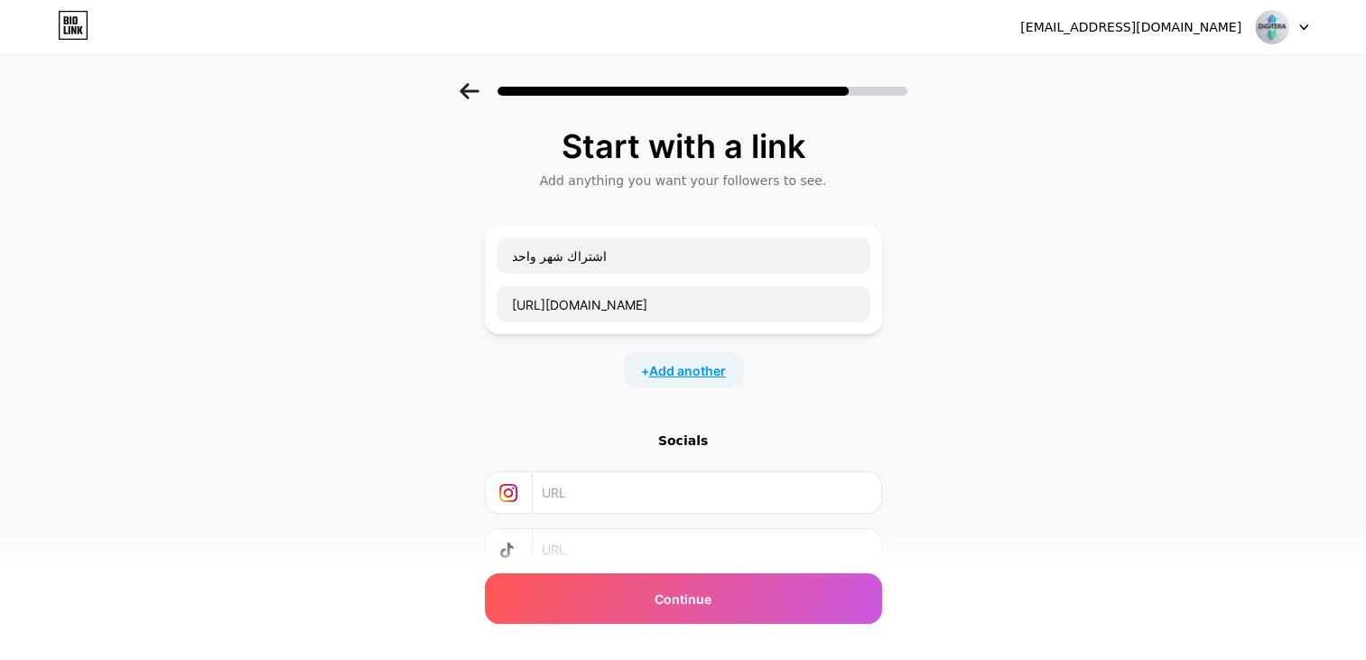
scroll to position [0, 0]
click at [586, 421] on input "text" at bounding box center [684, 431] width 374 height 36
paste input "https://wa.me/447927458869?text=%D8%A7%D9%84%D8%B3%D9%84%D8%A7%D9%85%20%D8%B9%D…"
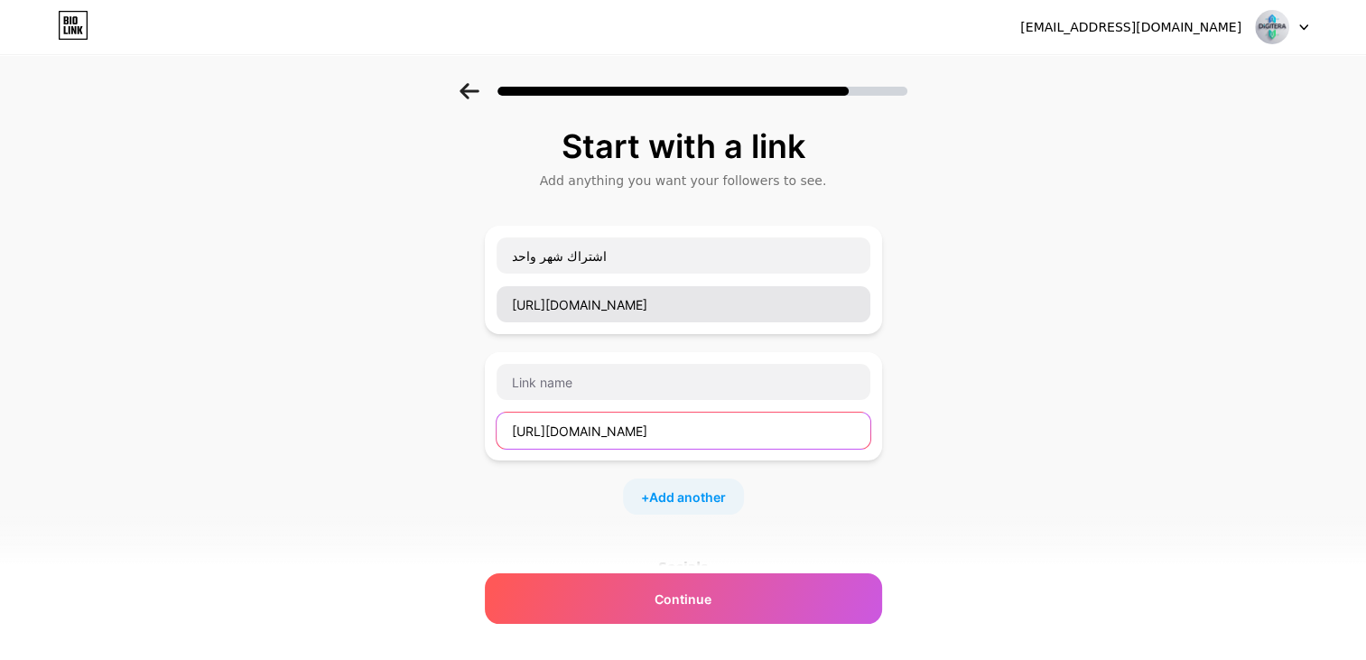
scroll to position [0, 1346]
type input "https://wa.me/447927458869?text=%D8%A7%D9%84%D8%B3%D9%84%D8%A7%D9%85%20%D8%B9%D…"
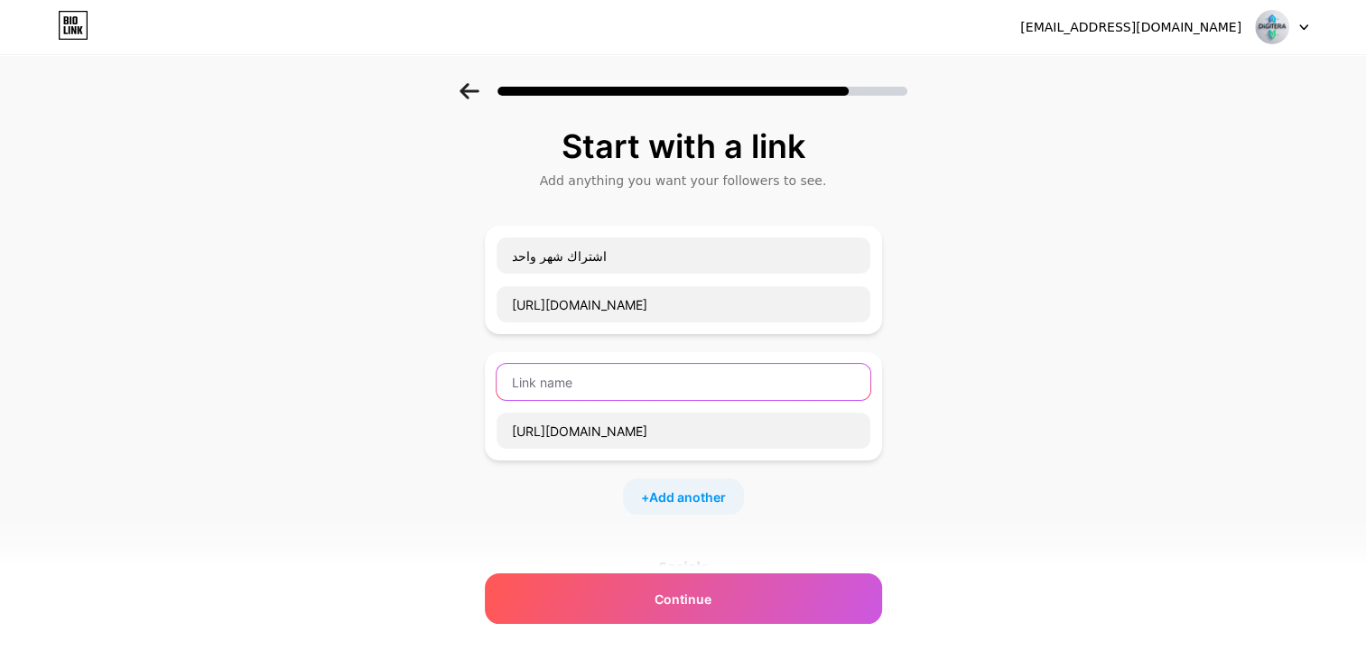
click at [571, 381] on input "text" at bounding box center [684, 382] width 374 height 36
paste input "اشتراك 3 أشهر"
type input "اشتراك 3 أشهر"
click at [697, 500] on span "Add another" at bounding box center [687, 497] width 77 height 19
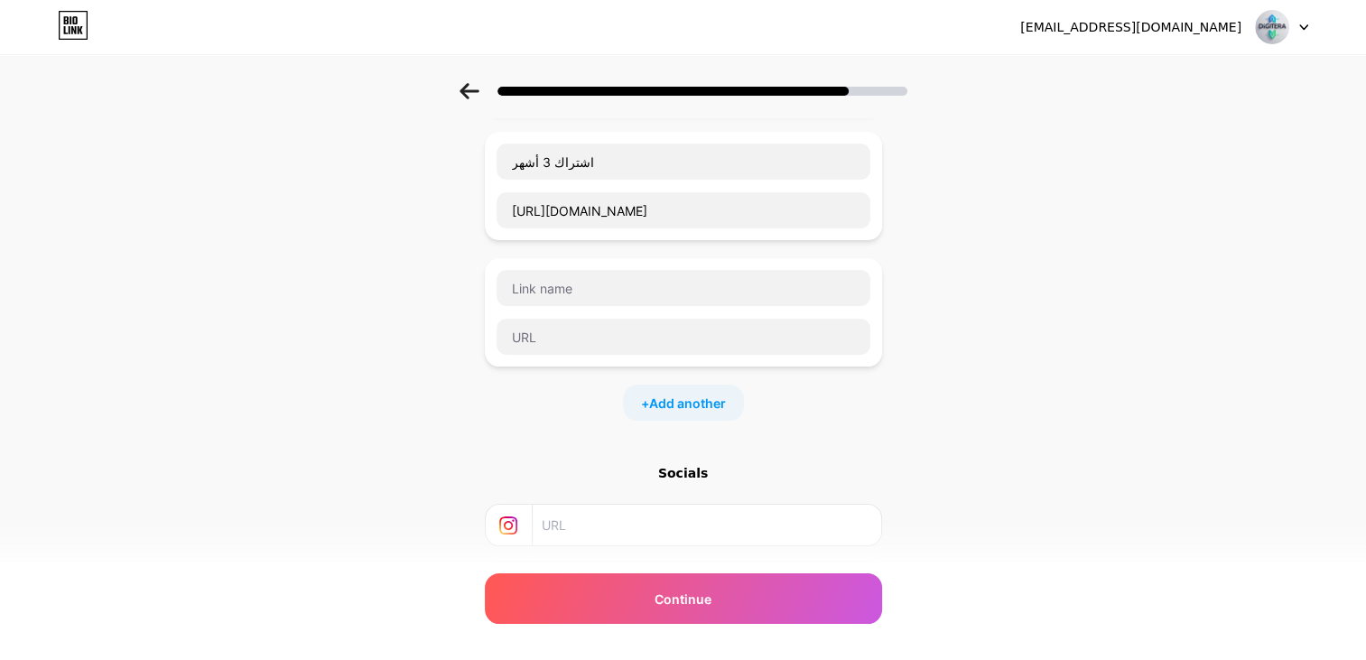
scroll to position [271, 0]
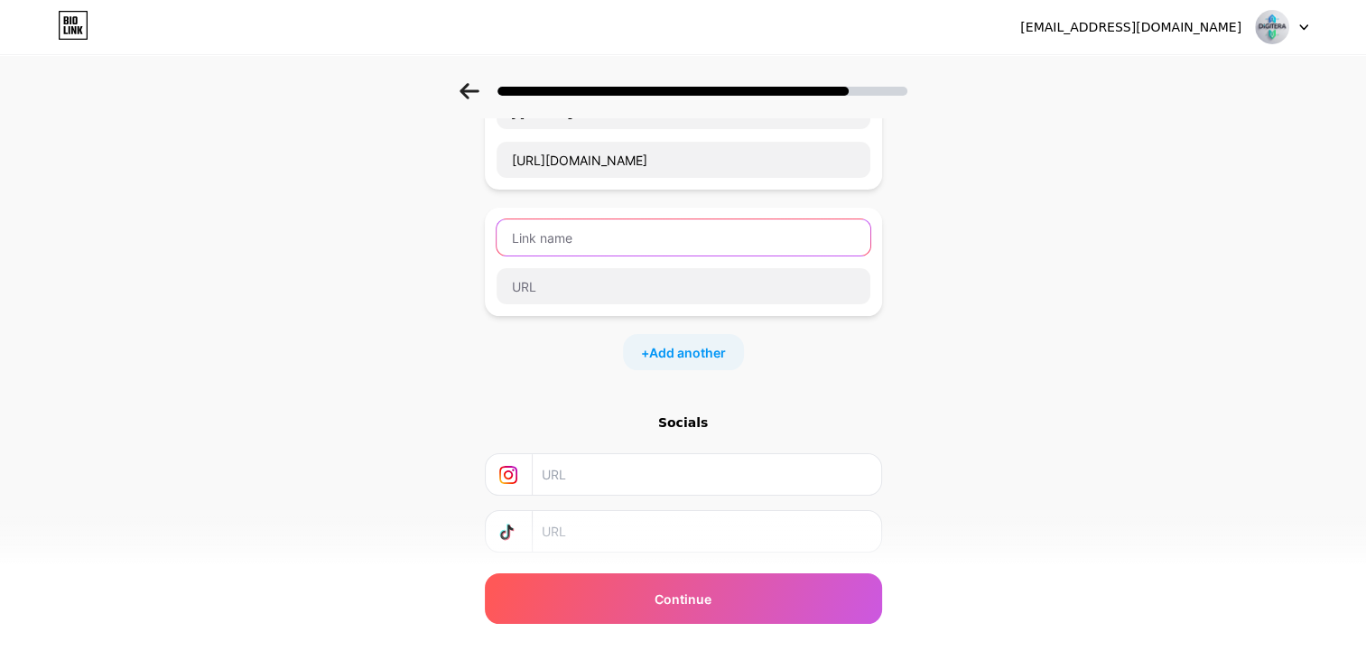
click at [595, 228] on input "text" at bounding box center [684, 237] width 374 height 36
paste input "بغيت Pack أو اشتراكات أخرى"
type input "بغيت Pack أو اشتراكات أخرى"
click at [553, 303] on div "بغيت Pack أو اشتراكات أخرى" at bounding box center [683, 262] width 397 height 108
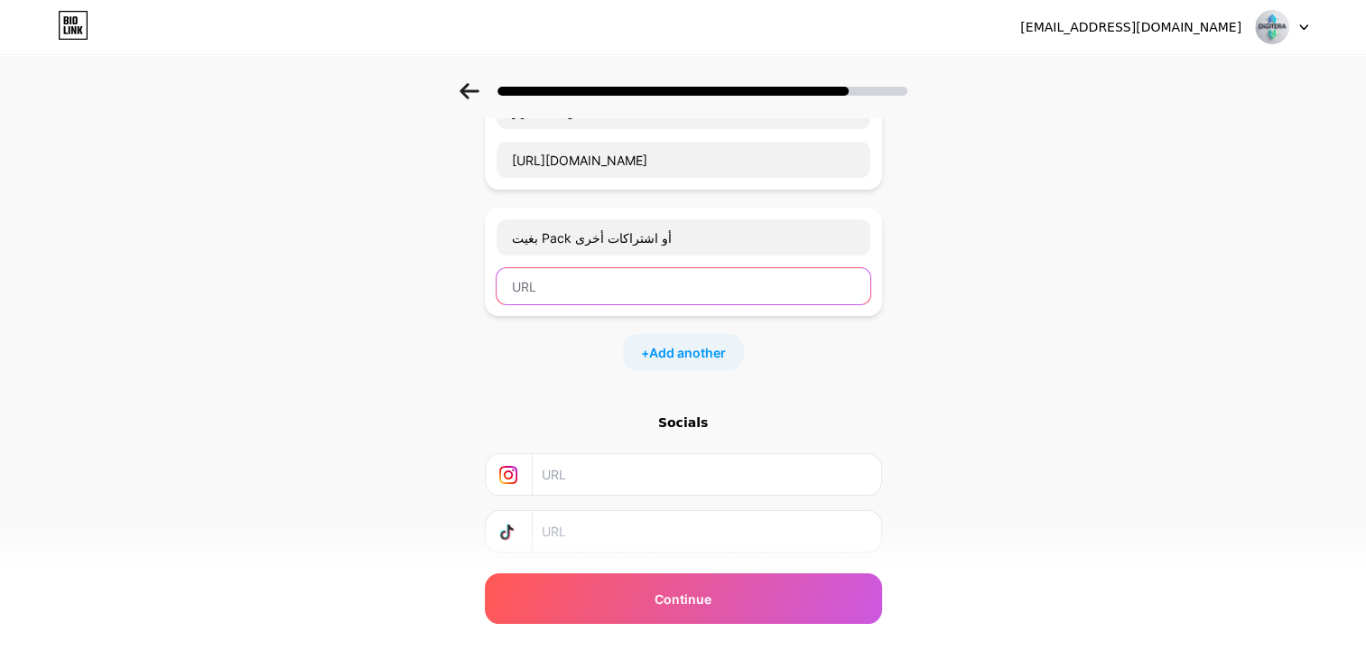
click at [553, 285] on input "text" at bounding box center [684, 286] width 374 height 36
paste input "https://wa.me/447927458869?text=%D8%A7%D9%84%D8%B3%D9%84%D8%A7%D9%85%20%D8%B9%D…"
type input "https://wa.me/447927458869?text=%D8%A7%D9%84%D8%B3%D9%84%D8%A7%D9%85%20%D8%B9%D…"
click at [900, 372] on div "Start with a link Add anything you want your followers to see. اشتراك شهر واحد …" at bounding box center [683, 256] width 1366 height 888
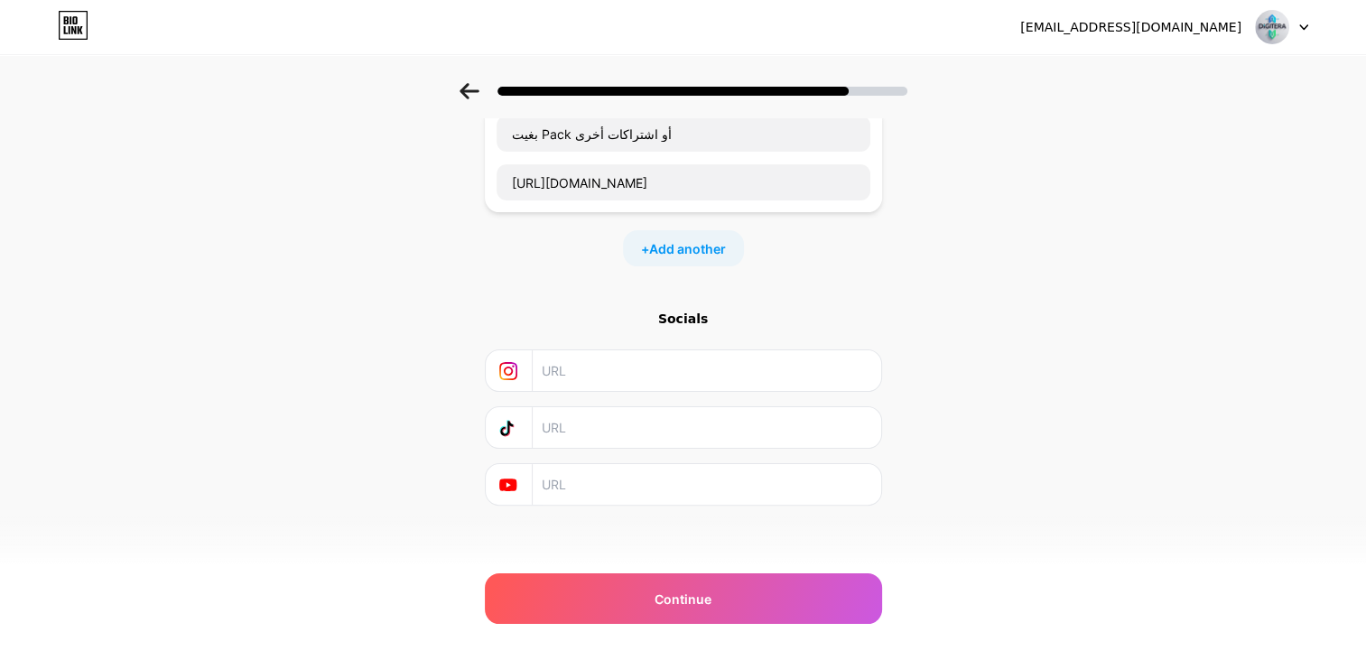
scroll to position [379, 0]
click at [569, 379] on input "text" at bounding box center [706, 366] width 328 height 41
paste input "https://www.instagram.com/digiteradotcom/"
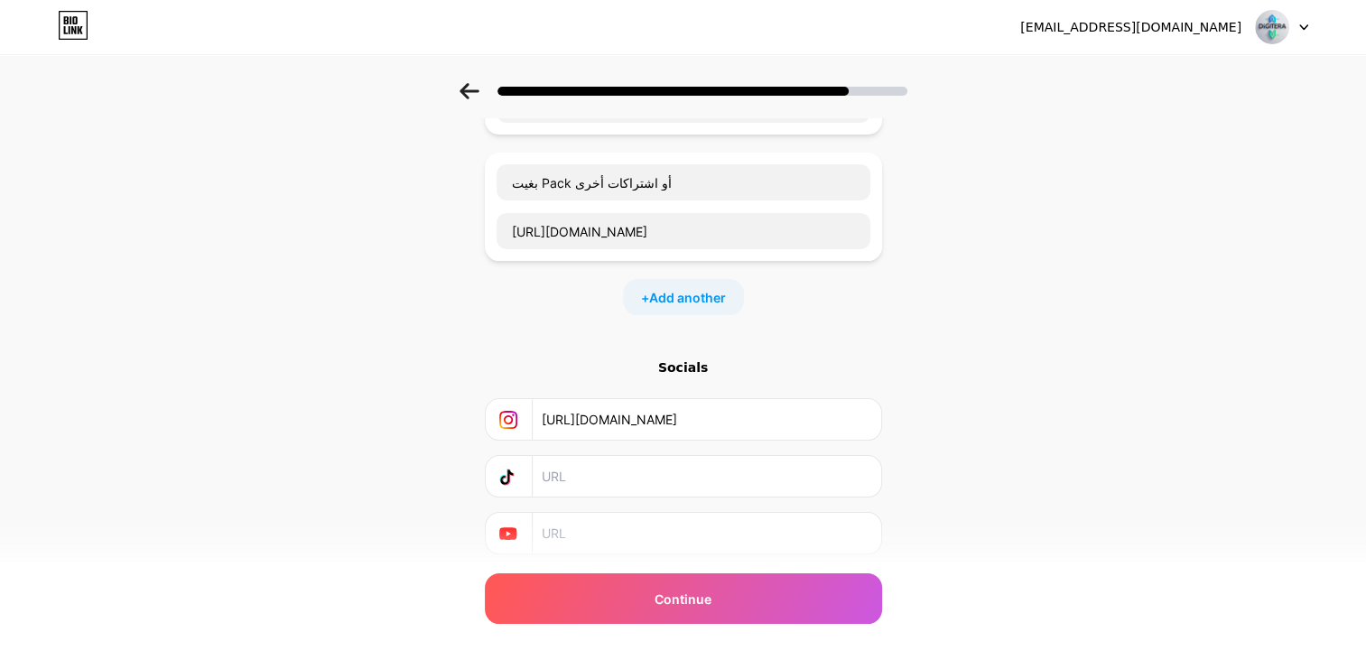
scroll to position [361, 0]
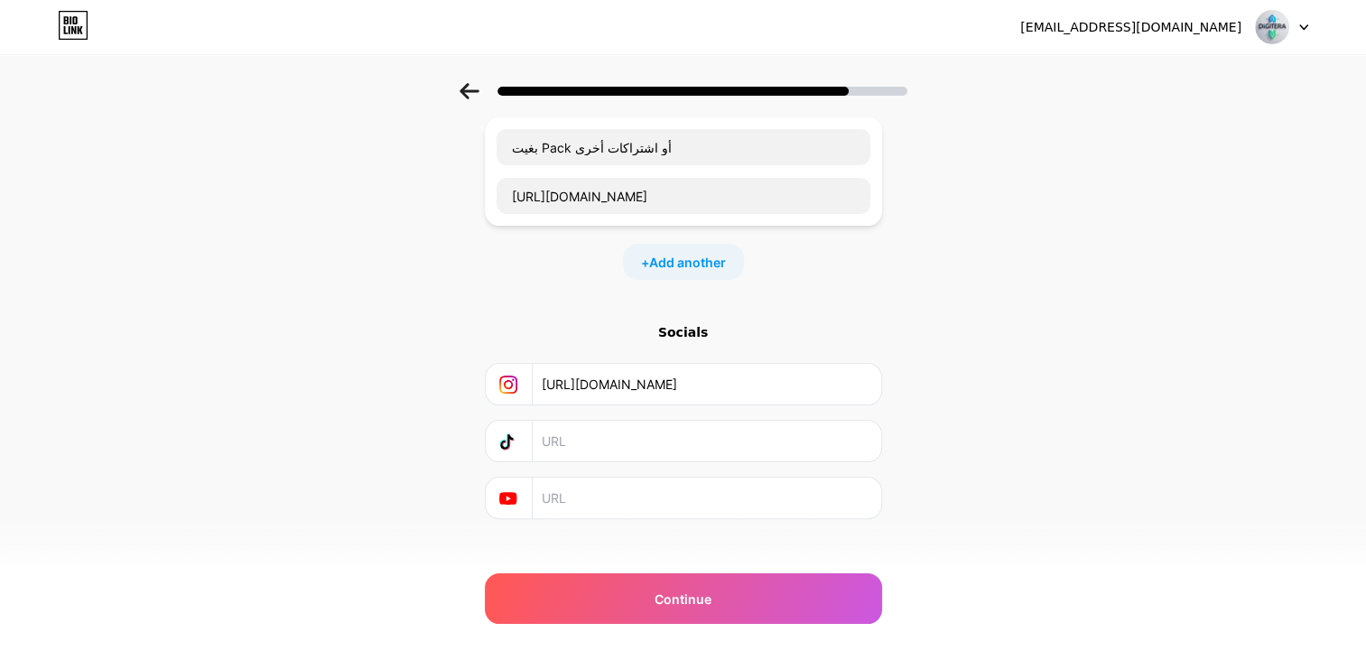
type input "https://www.instagram.com/digiteradotcom"
click at [515, 433] on icon at bounding box center [508, 442] width 18 height 18
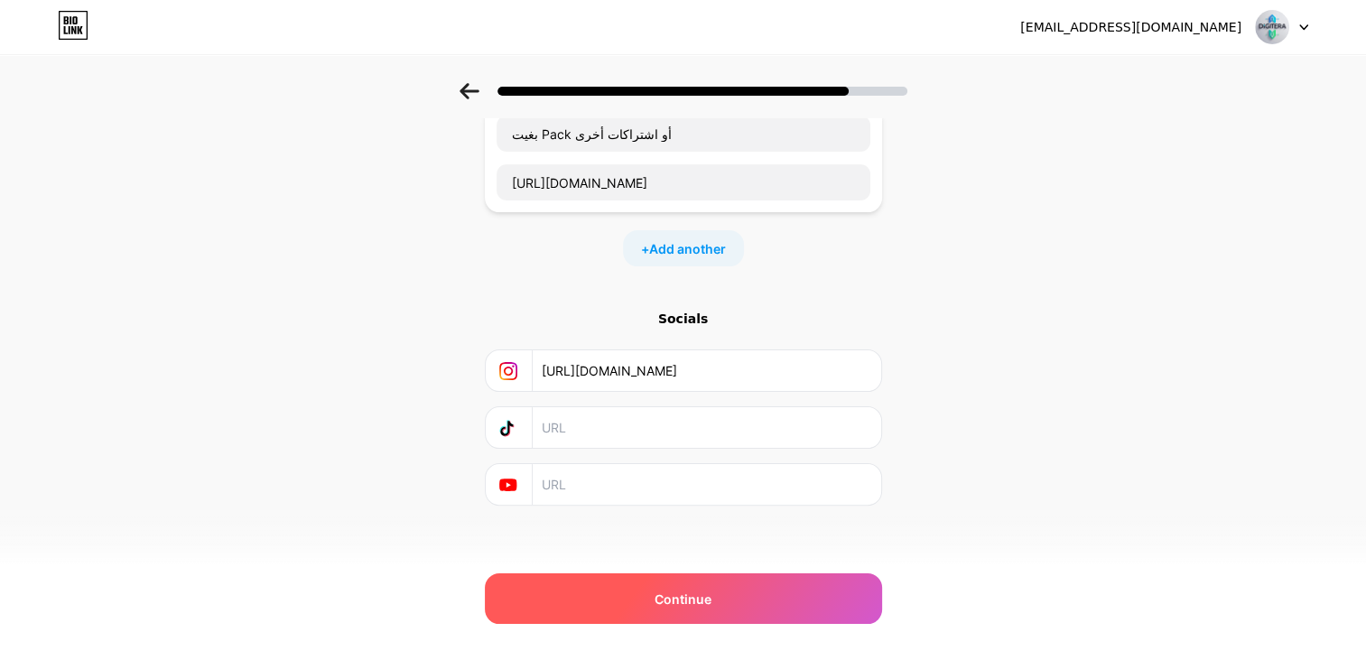
scroll to position [379, 0]
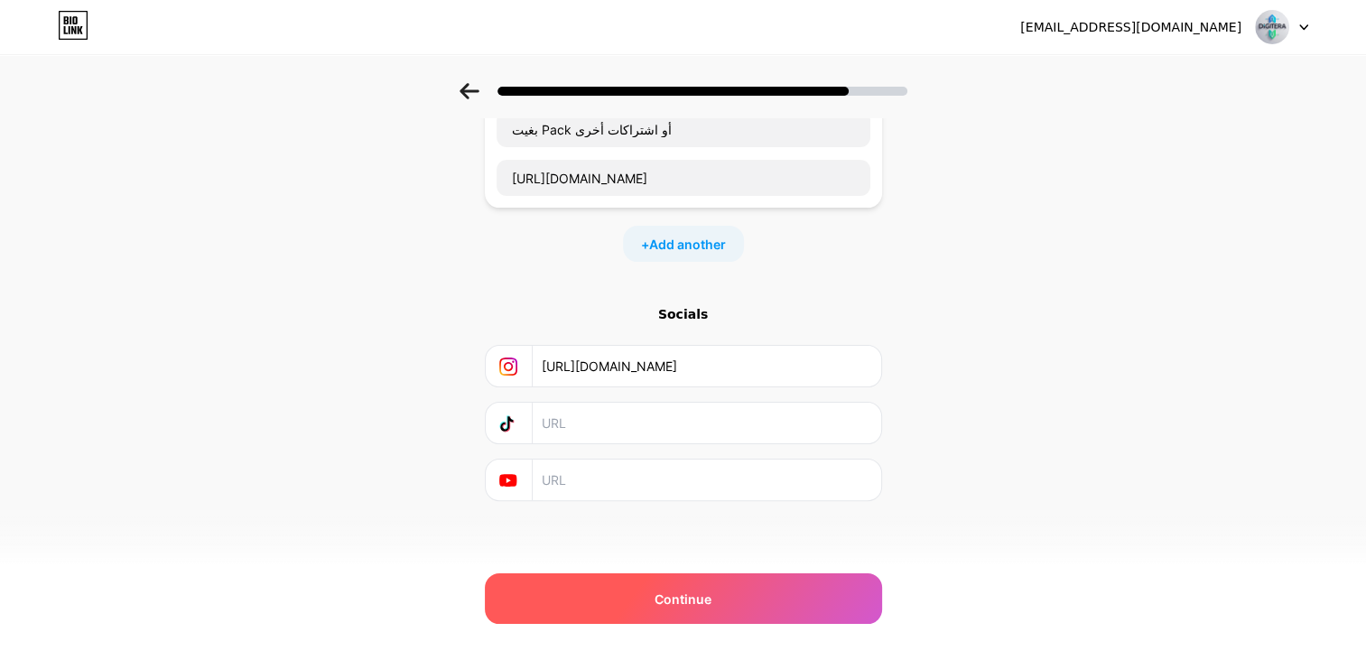
click at [712, 591] on span "Continue" at bounding box center [683, 599] width 57 height 19
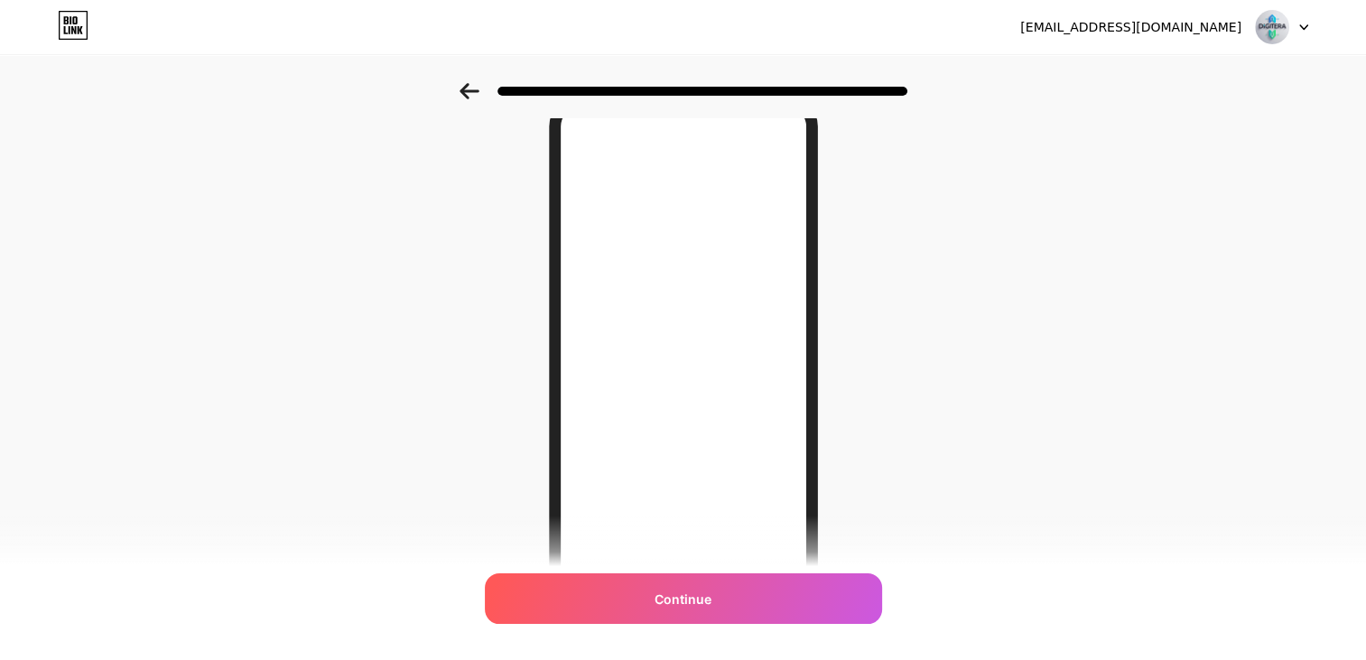
scroll to position [181, 0]
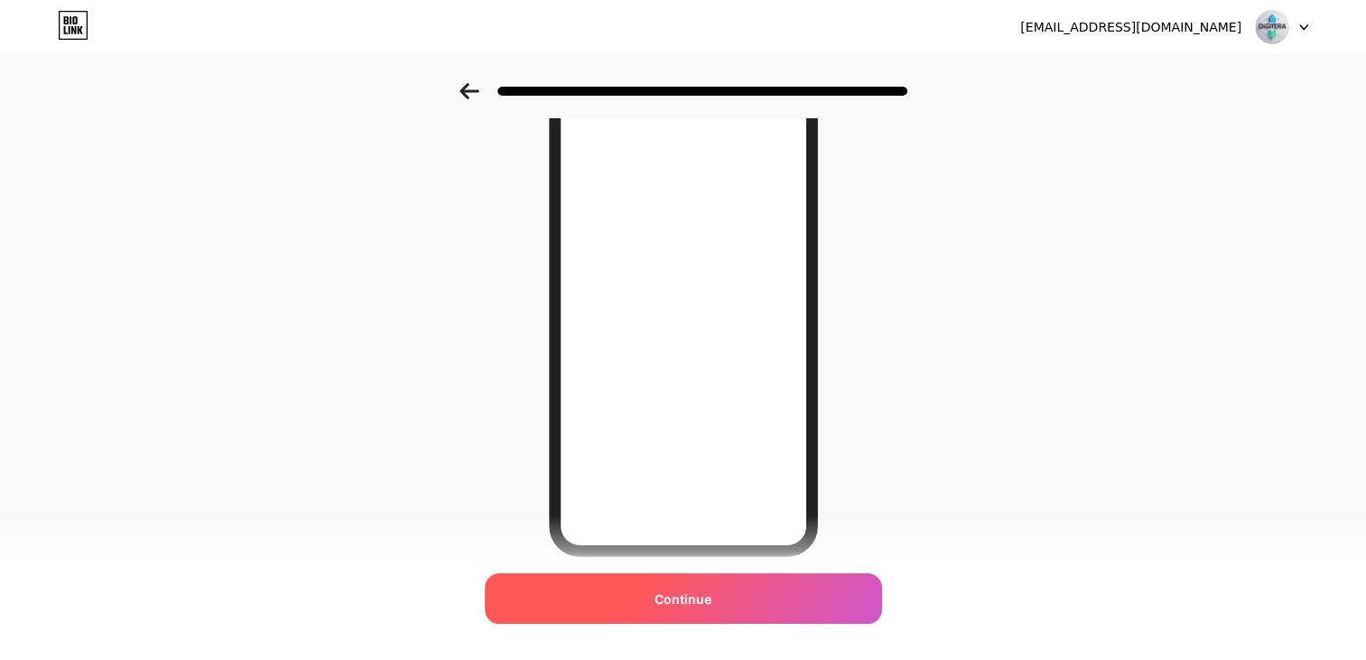
click at [657, 607] on div "Continue" at bounding box center [683, 598] width 397 height 51
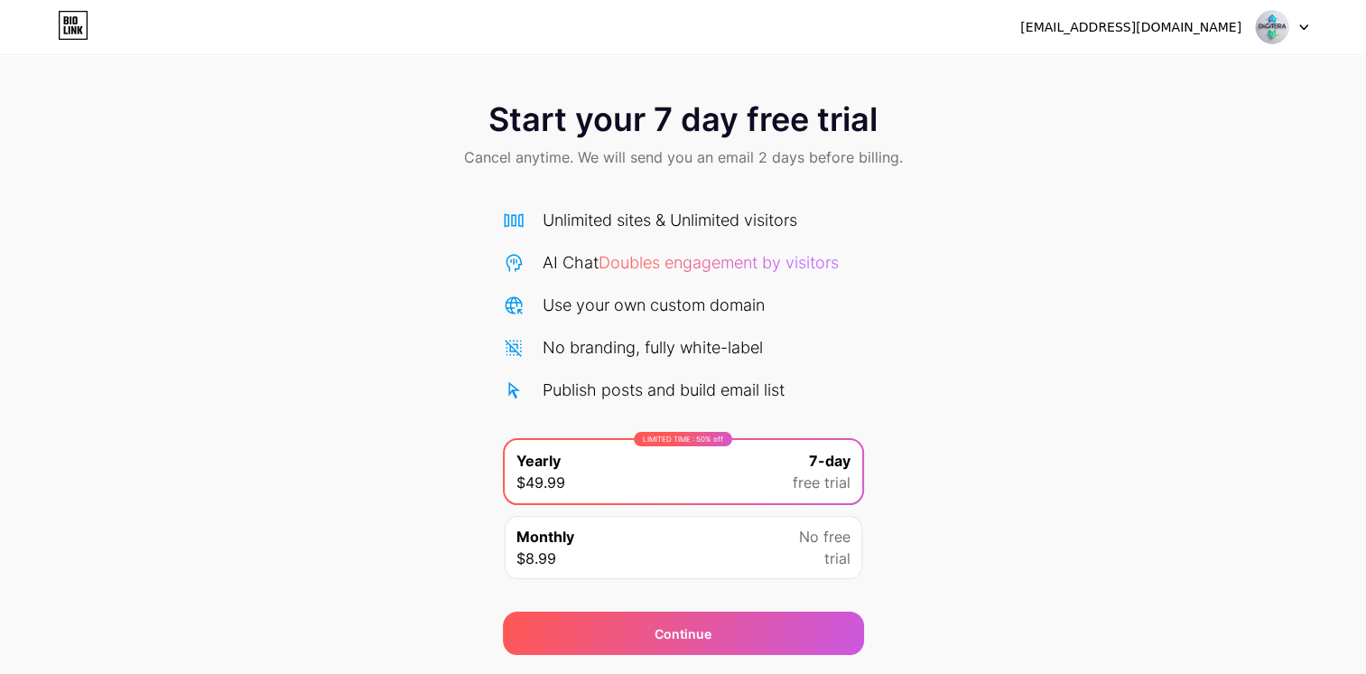
click at [1273, 24] on img at bounding box center [1272, 27] width 34 height 34
click at [1281, 24] on img at bounding box center [1272, 27] width 34 height 34
click at [79, 16] on icon at bounding box center [73, 25] width 31 height 29
click at [75, 26] on icon at bounding box center [73, 30] width 5 height 8
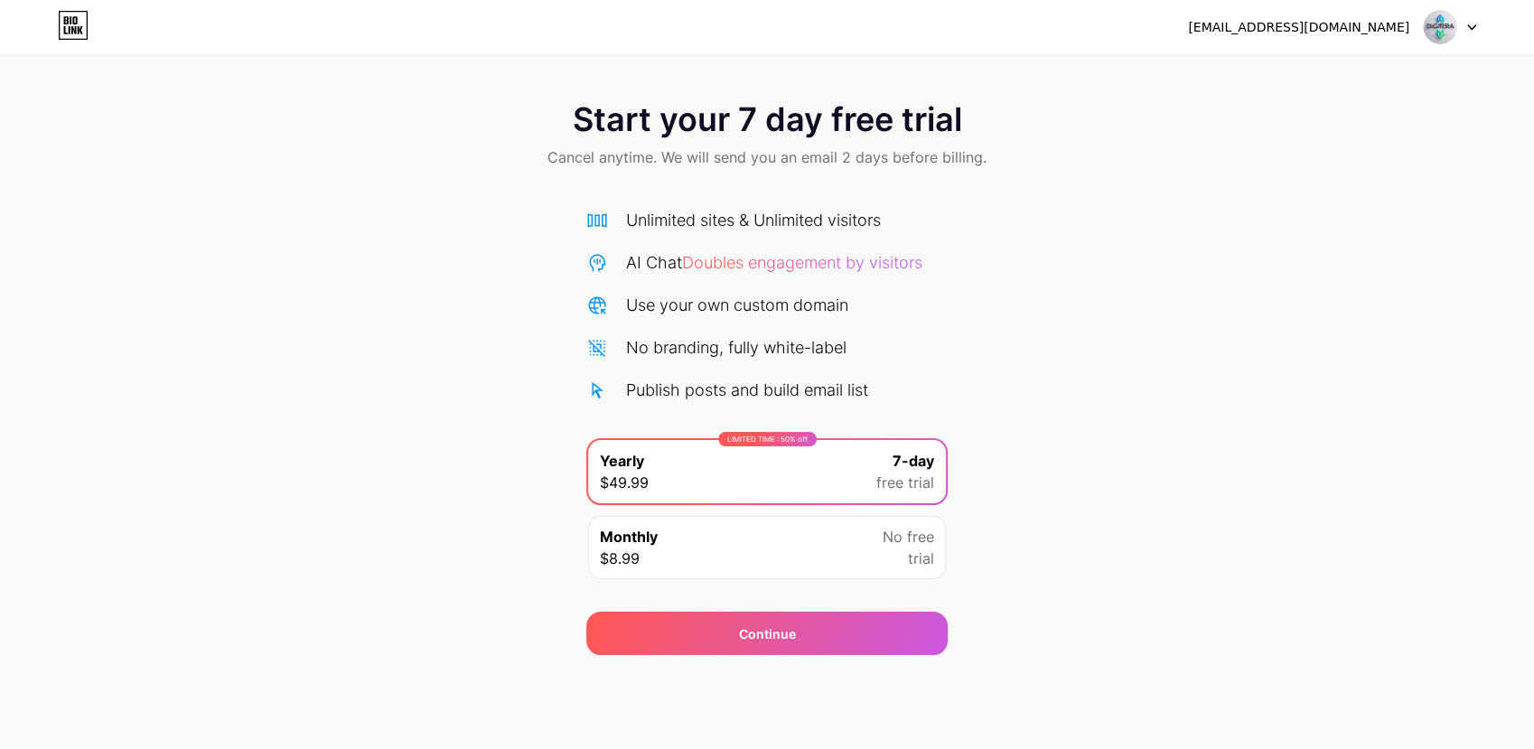
click at [853, 545] on div "Monthly $8.99 No free trial" at bounding box center [767, 547] width 358 height 63
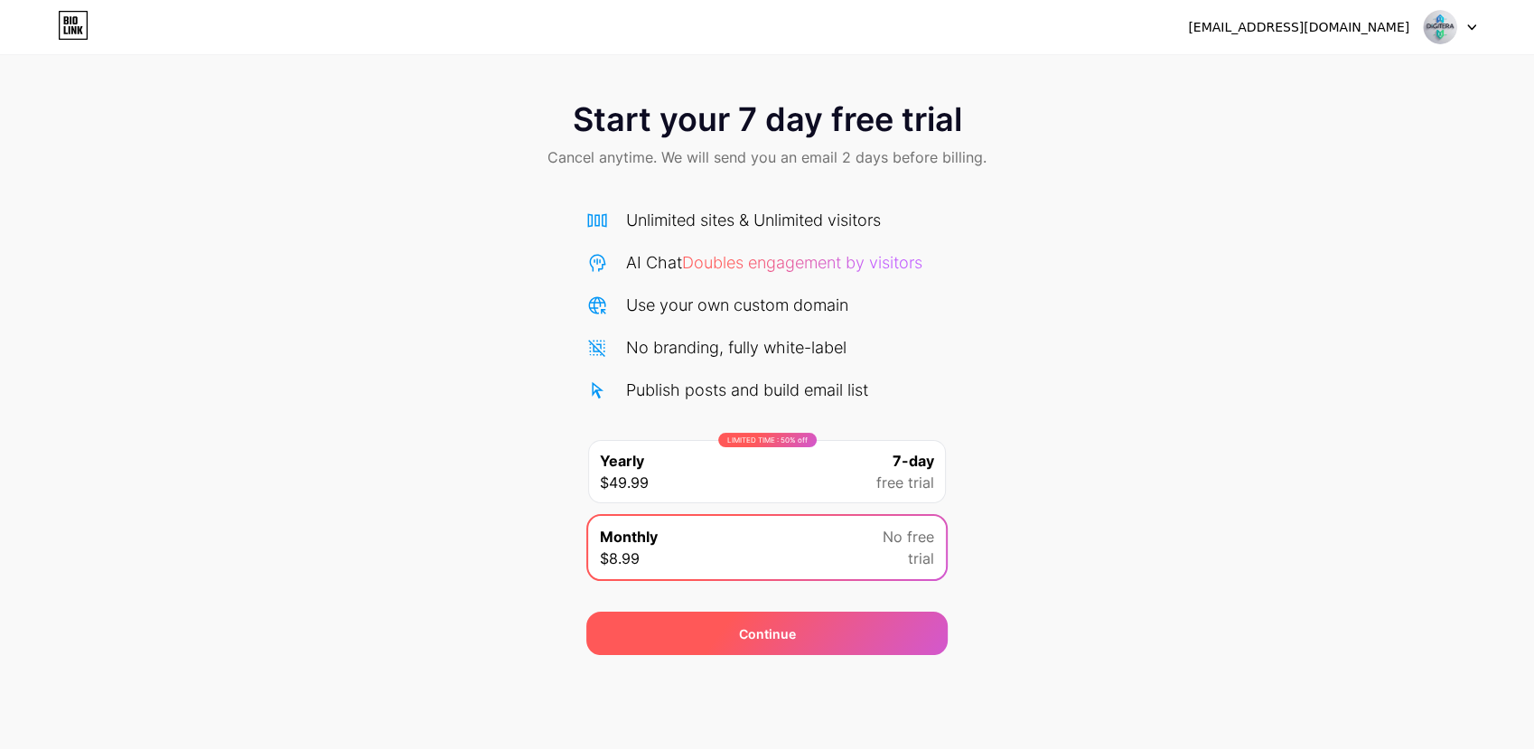
click at [807, 633] on div "Continue" at bounding box center [766, 632] width 361 height 43
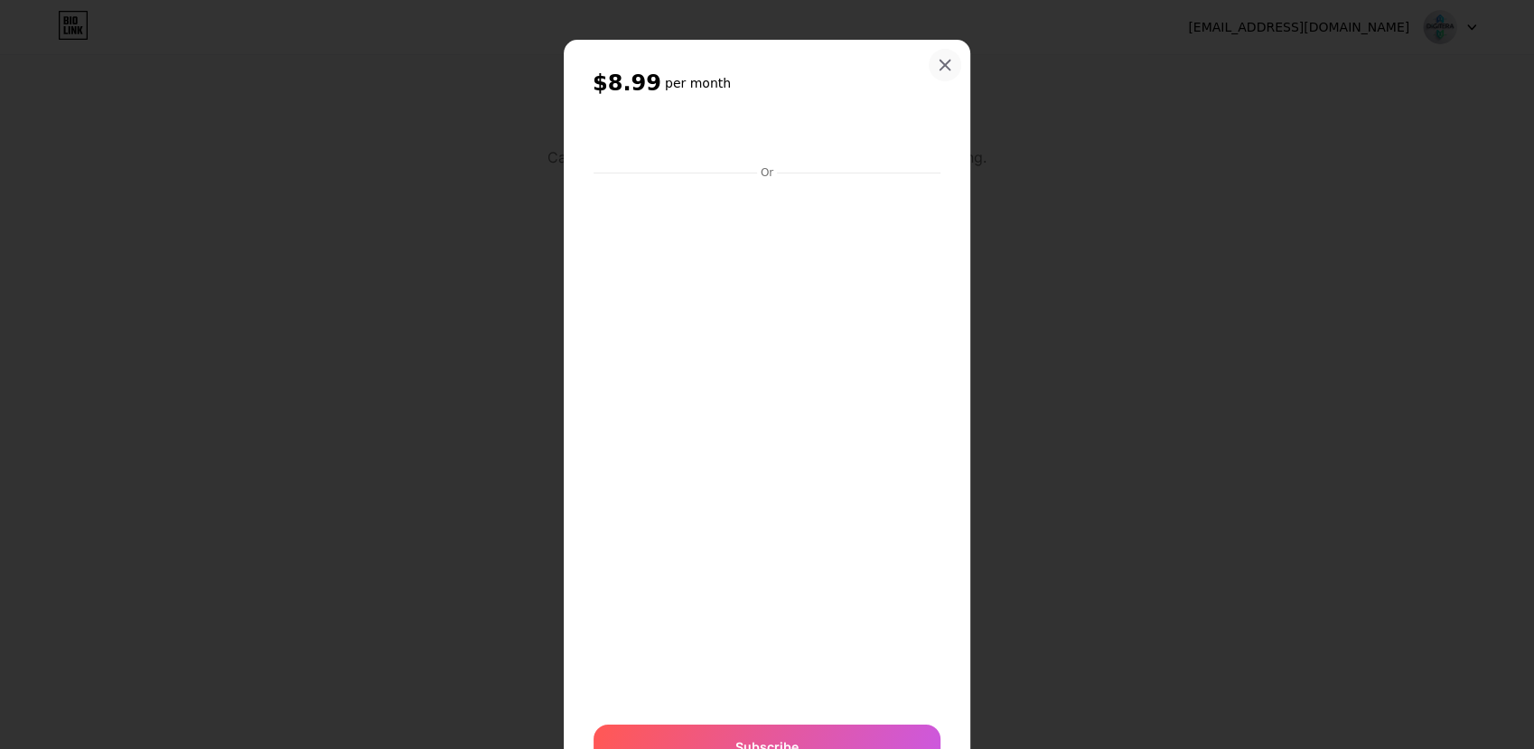
click at [928, 59] on div at bounding box center [944, 65] width 33 height 33
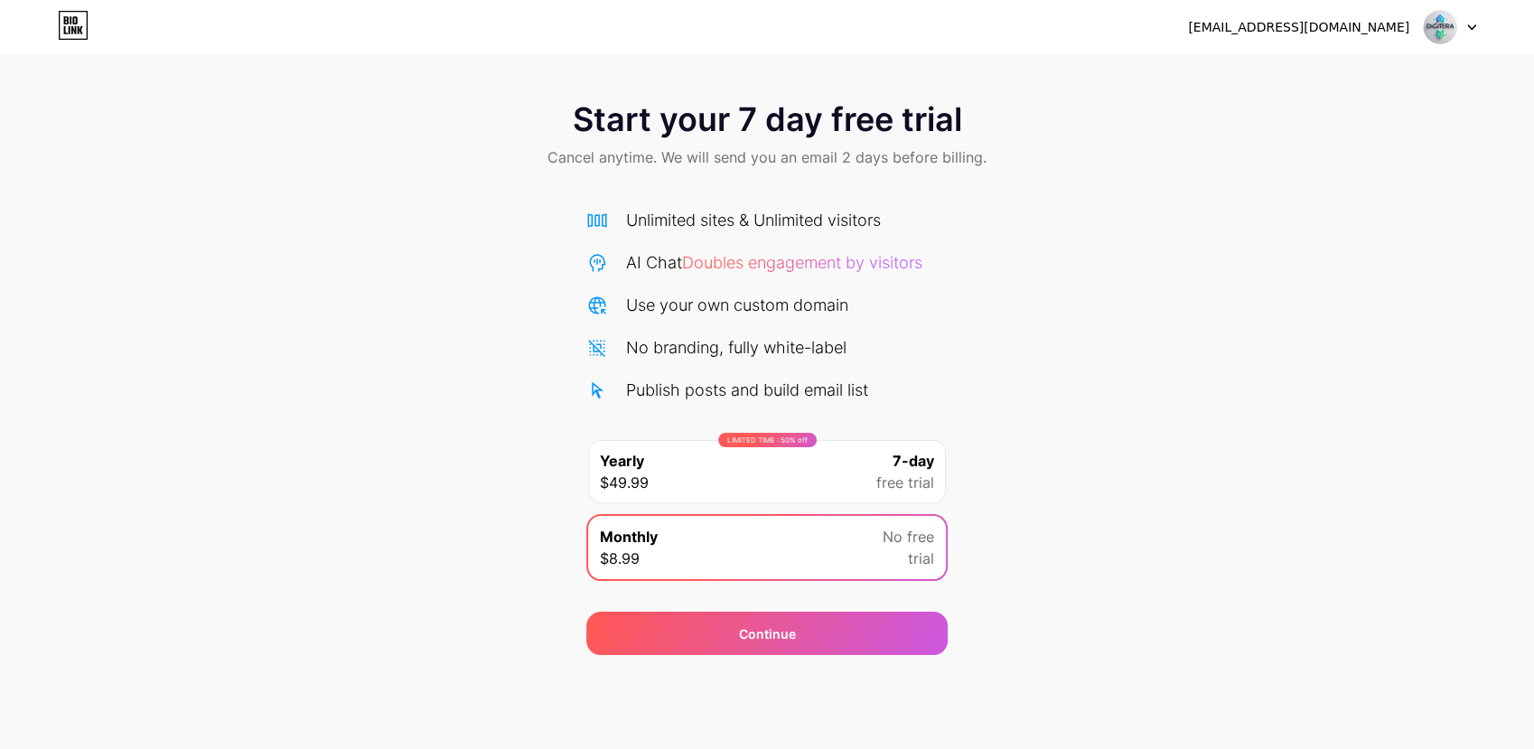
click at [1379, 18] on div at bounding box center [1449, 27] width 52 height 33
click at [1315, 75] on li "Logout" at bounding box center [1363, 74] width 224 height 49
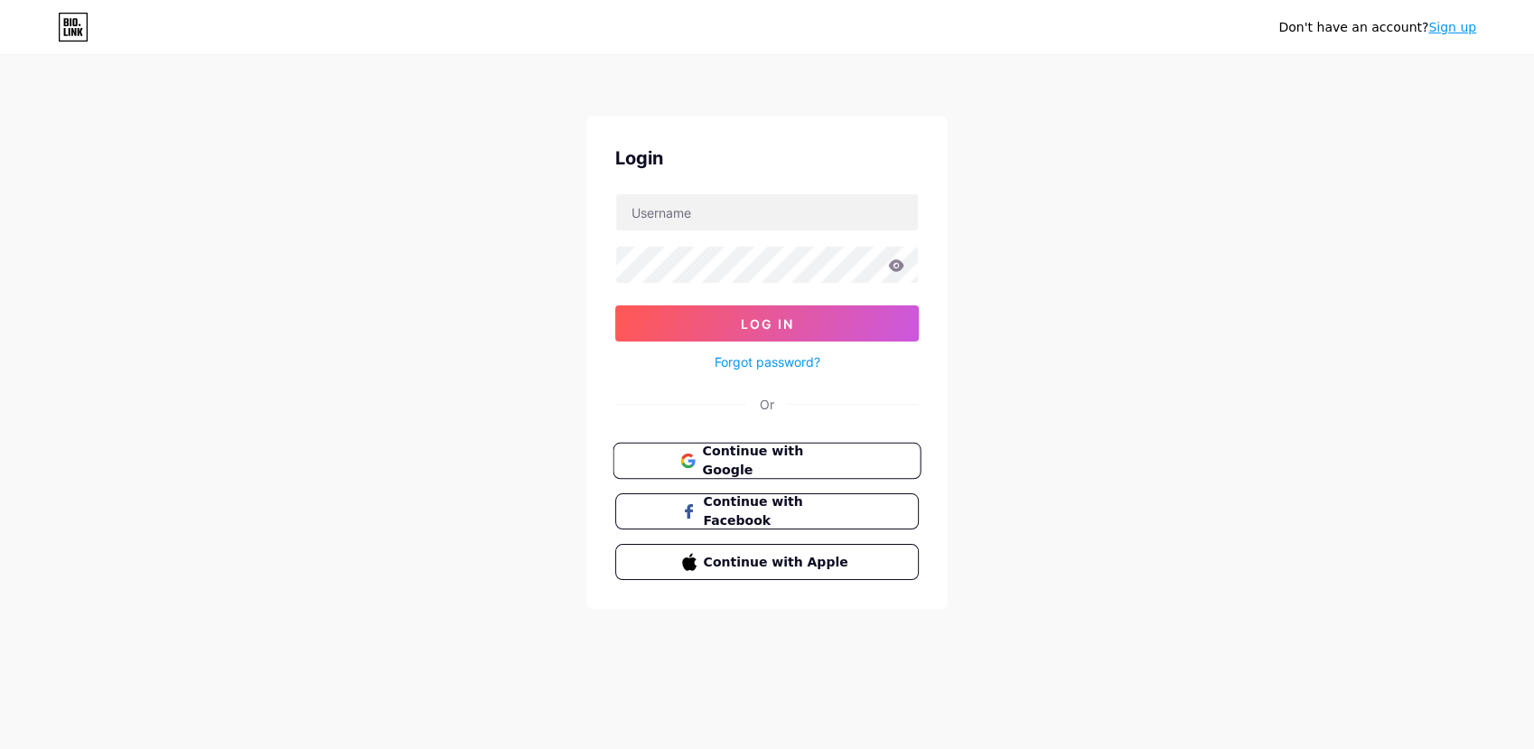
click at [762, 467] on span "Continue with Google" at bounding box center [777, 461] width 151 height 39
click at [633, 220] on input "text" at bounding box center [767, 212] width 302 height 36
drag, startPoint x: 700, startPoint y: 215, endPoint x: 578, endPoint y: 233, distance: 123.3
click at [578, 233] on div "Don't have an account? Sign up Login e.yamma01@gmail.com Log In Forgot password…" at bounding box center [767, 333] width 1534 height 667
type input "[EMAIL_ADDRESS][DOMAIN_NAME]"
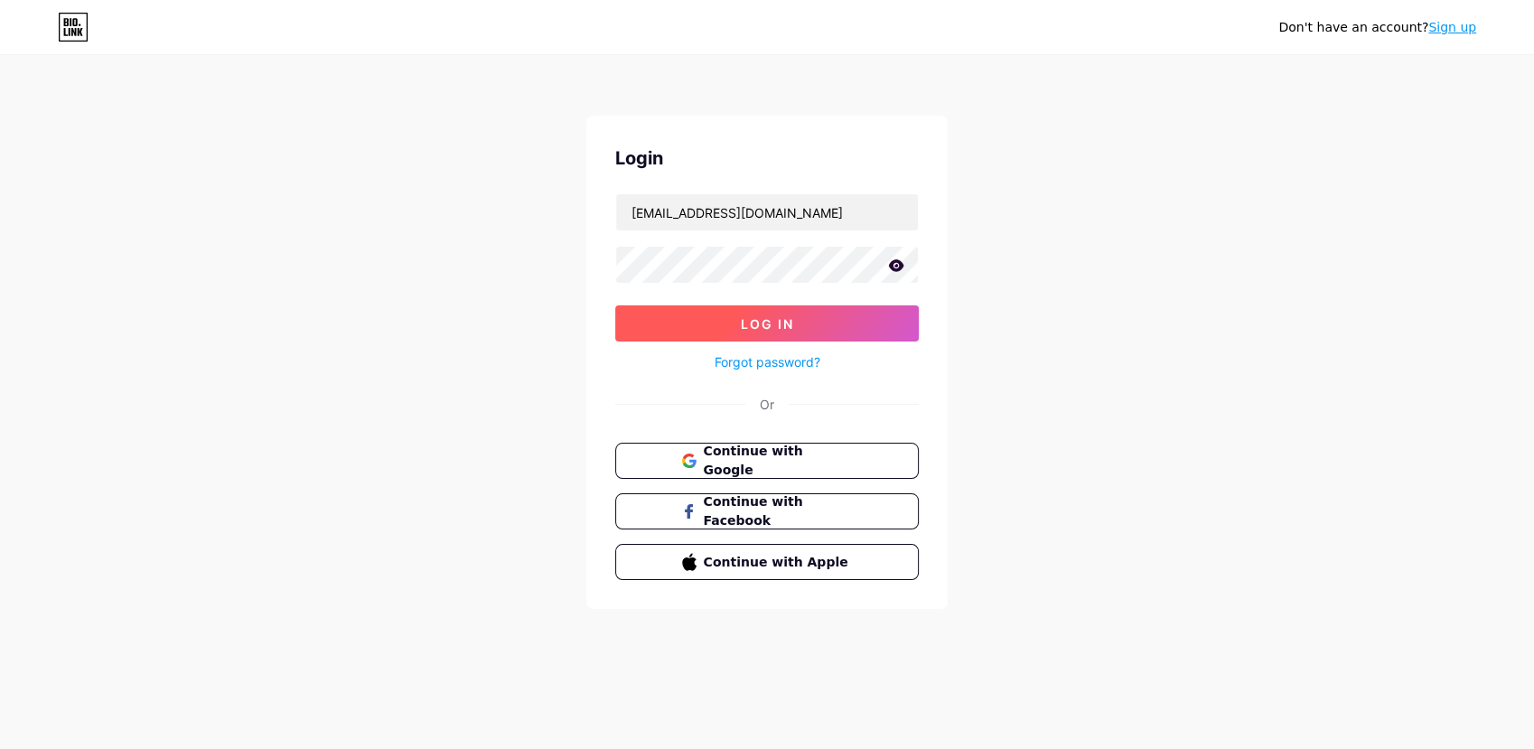
click at [791, 318] on span "Log In" at bounding box center [767, 323] width 53 height 15
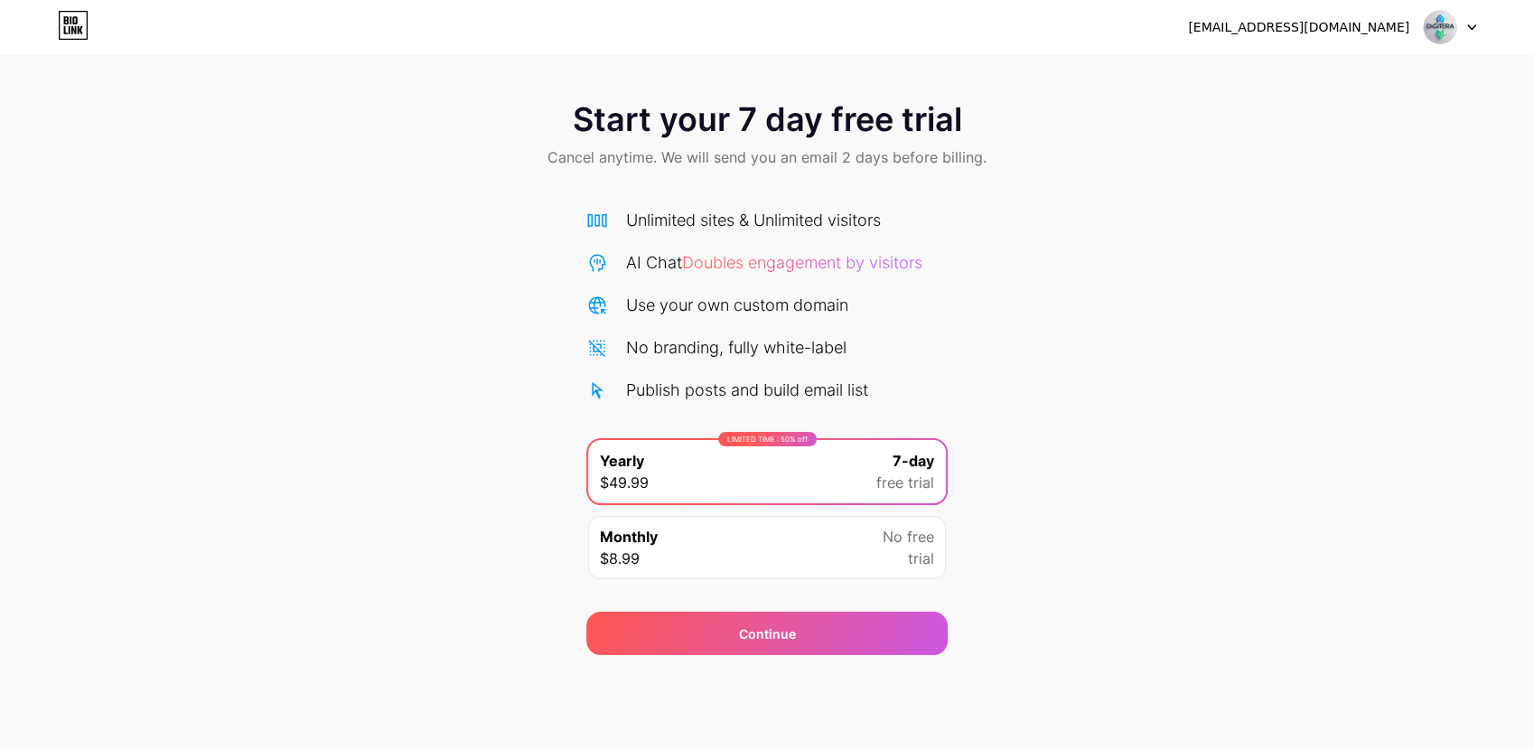
click at [1455, 24] on img at bounding box center [1439, 27] width 34 height 34
click at [1301, 76] on li "Logout" at bounding box center [1363, 74] width 224 height 49
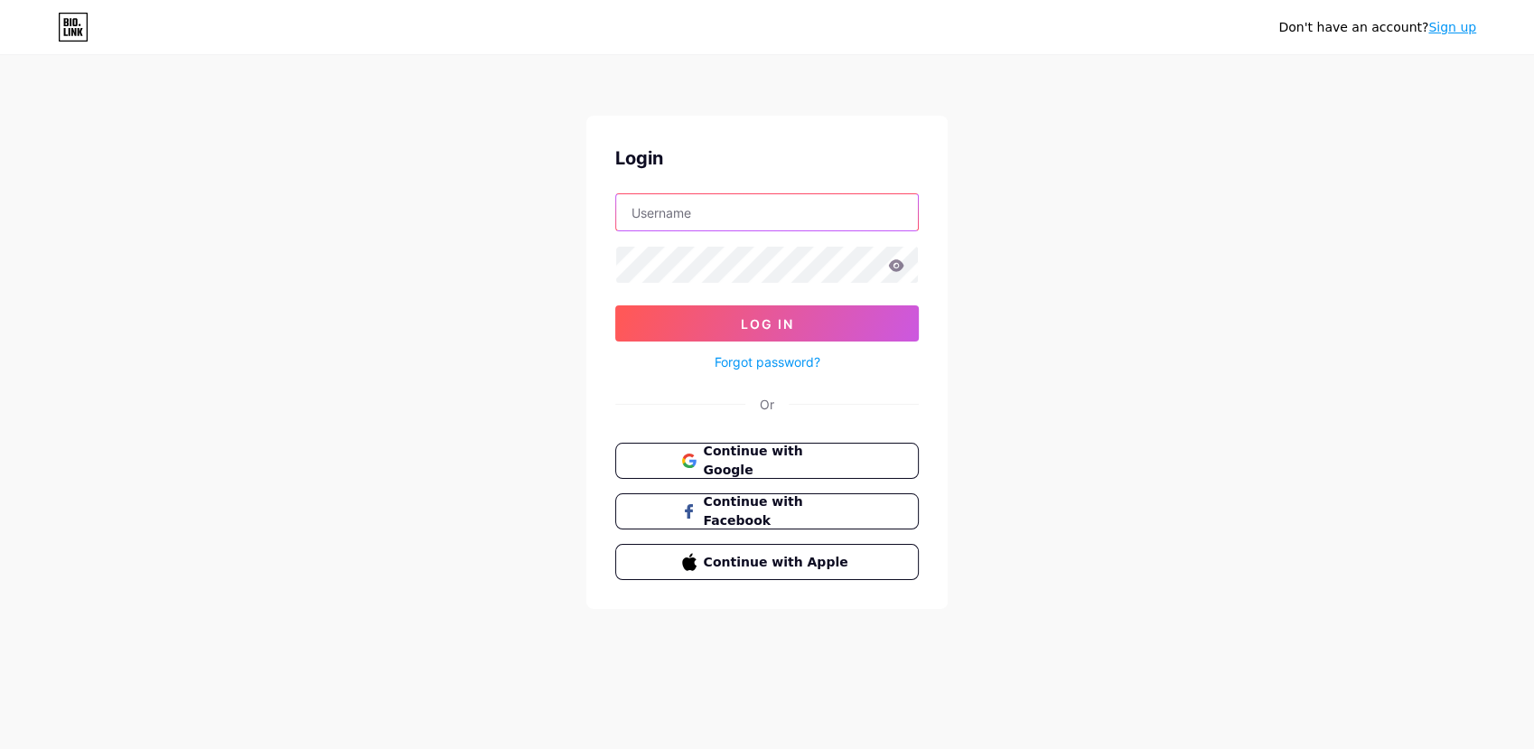
type input "[EMAIL_ADDRESS][DOMAIN_NAME]"
